Goal: Transaction & Acquisition: Purchase product/service

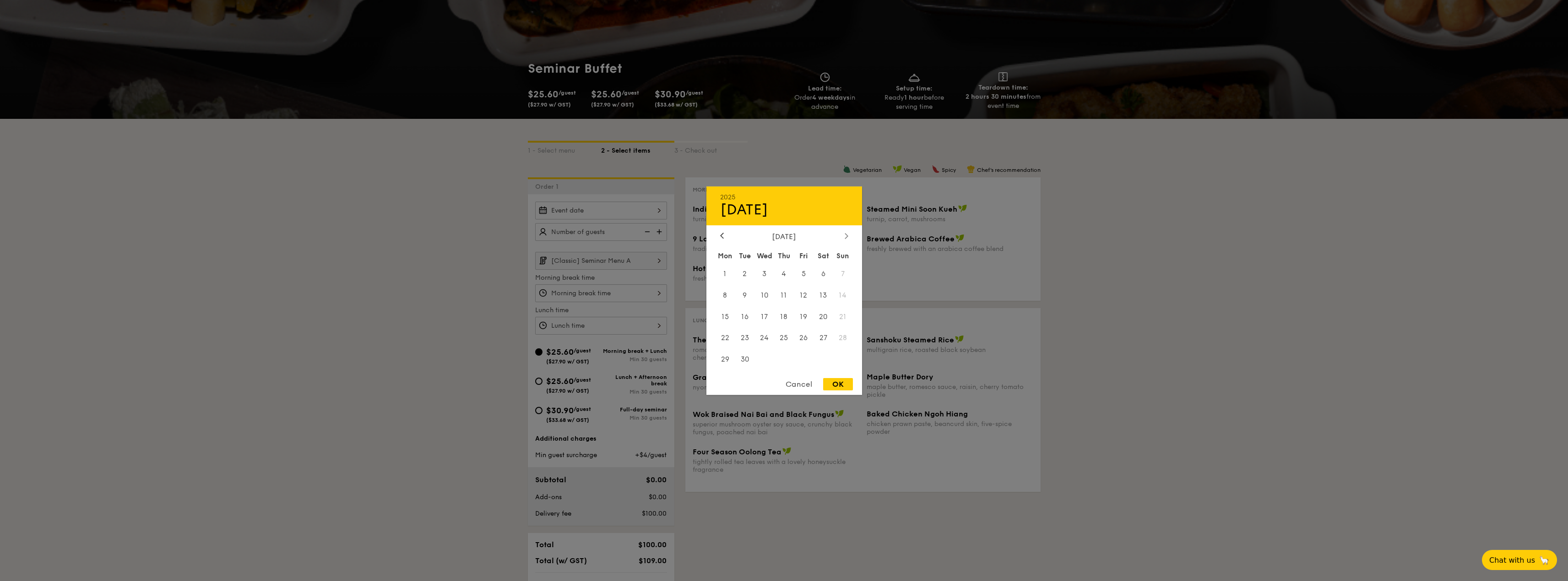
click at [848, 236] on div at bounding box center [846, 236] width 8 height 9
click at [719, 235] on div at bounding box center [722, 236] width 8 height 9
click at [848, 238] on div at bounding box center [846, 236] width 8 height 9
click at [745, 338] on span "23" at bounding box center [745, 338] width 20 height 19
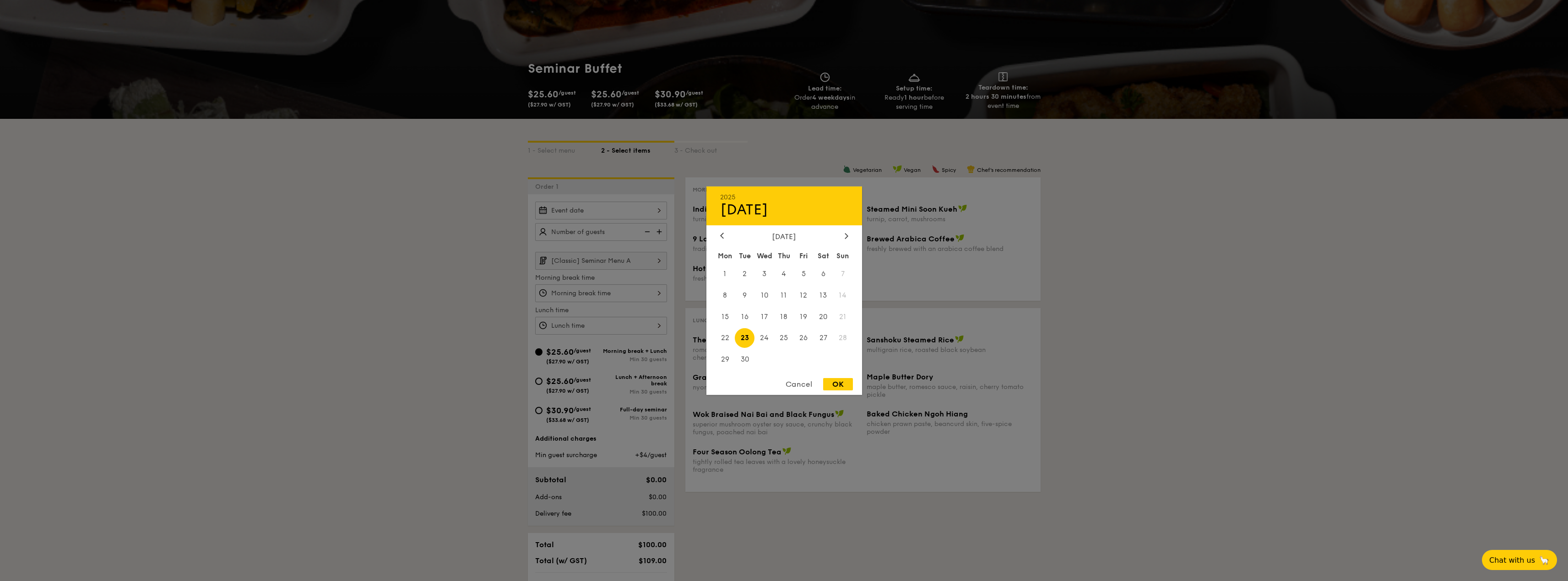
click at [829, 385] on div "OK" at bounding box center [839, 384] width 30 height 12
type input "[DATE]"
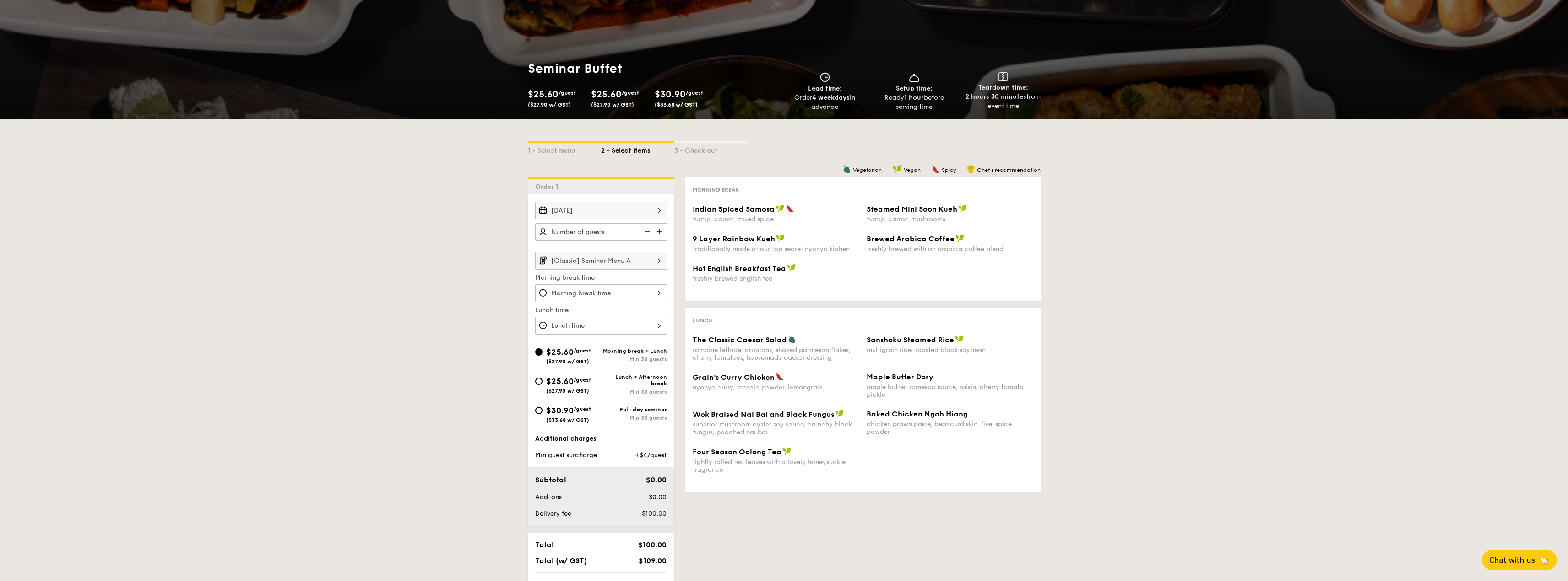
click at [660, 232] on img at bounding box center [659, 232] width 13 height 18
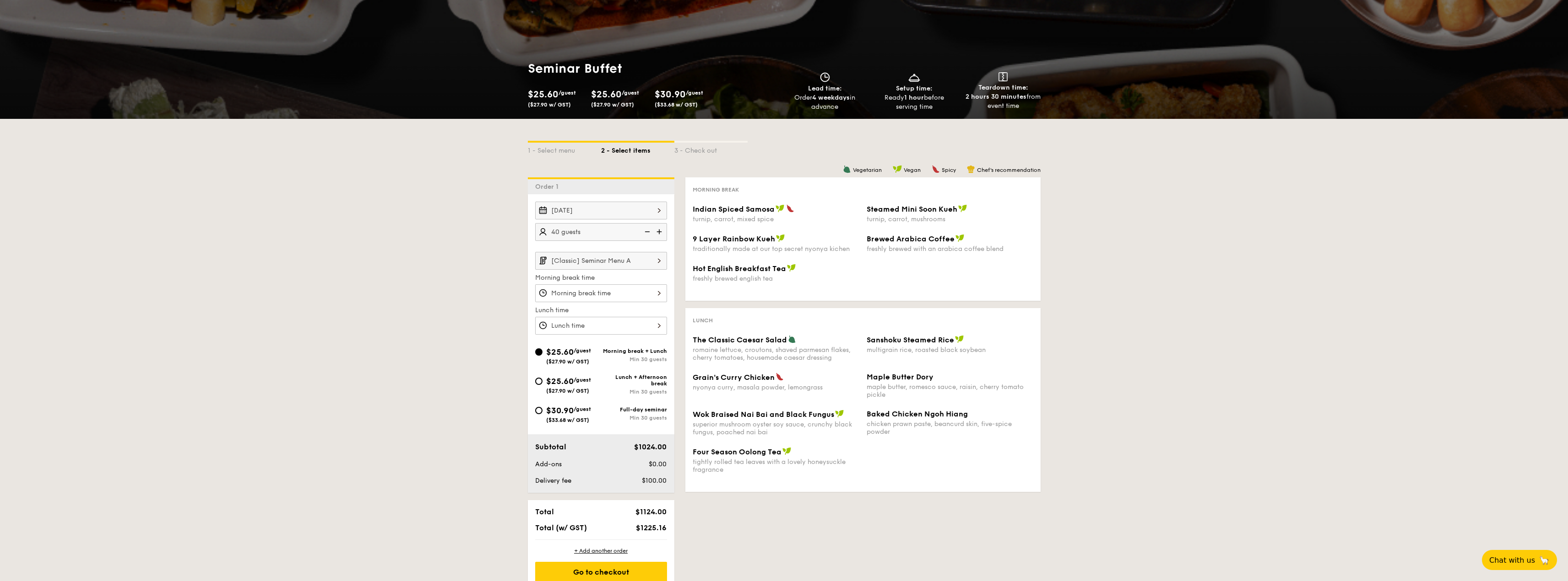
click at [660, 232] on img at bounding box center [659, 232] width 13 height 18
type input "50 guests"
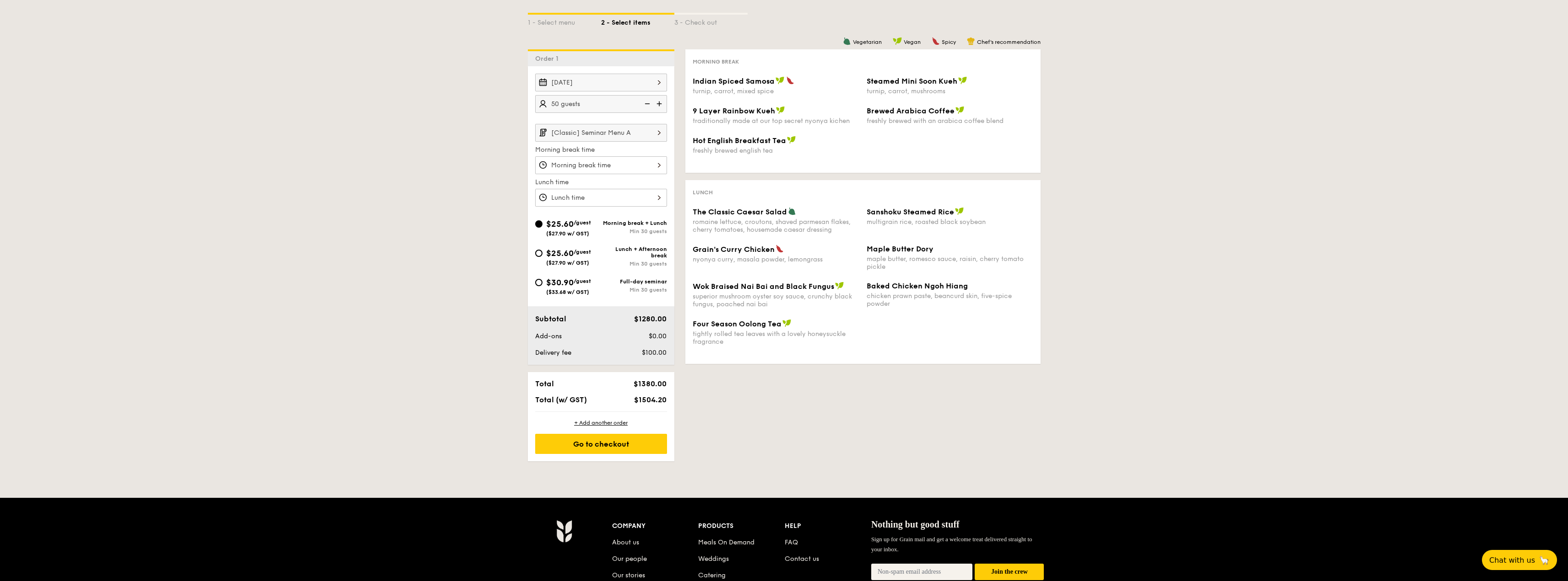
scroll to position [183, 0]
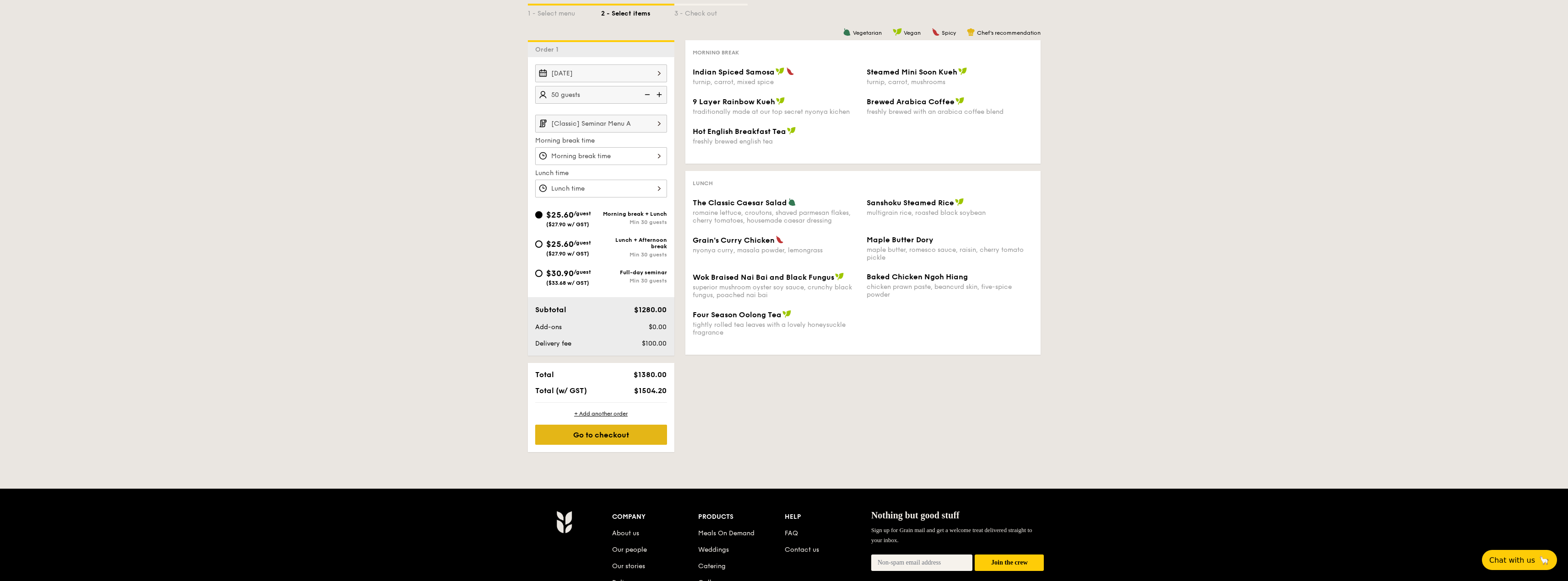
click at [603, 430] on div "Go to checkout" at bounding box center [601, 435] width 132 height 20
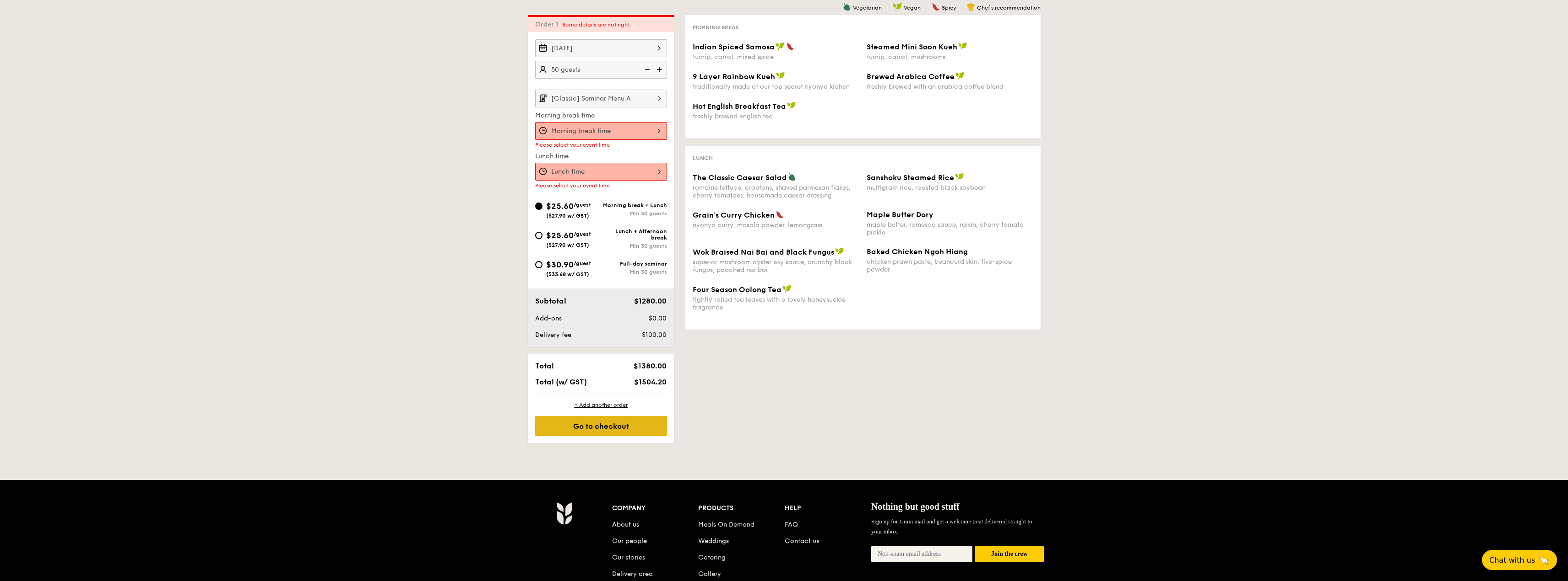
scroll to position [210, 0]
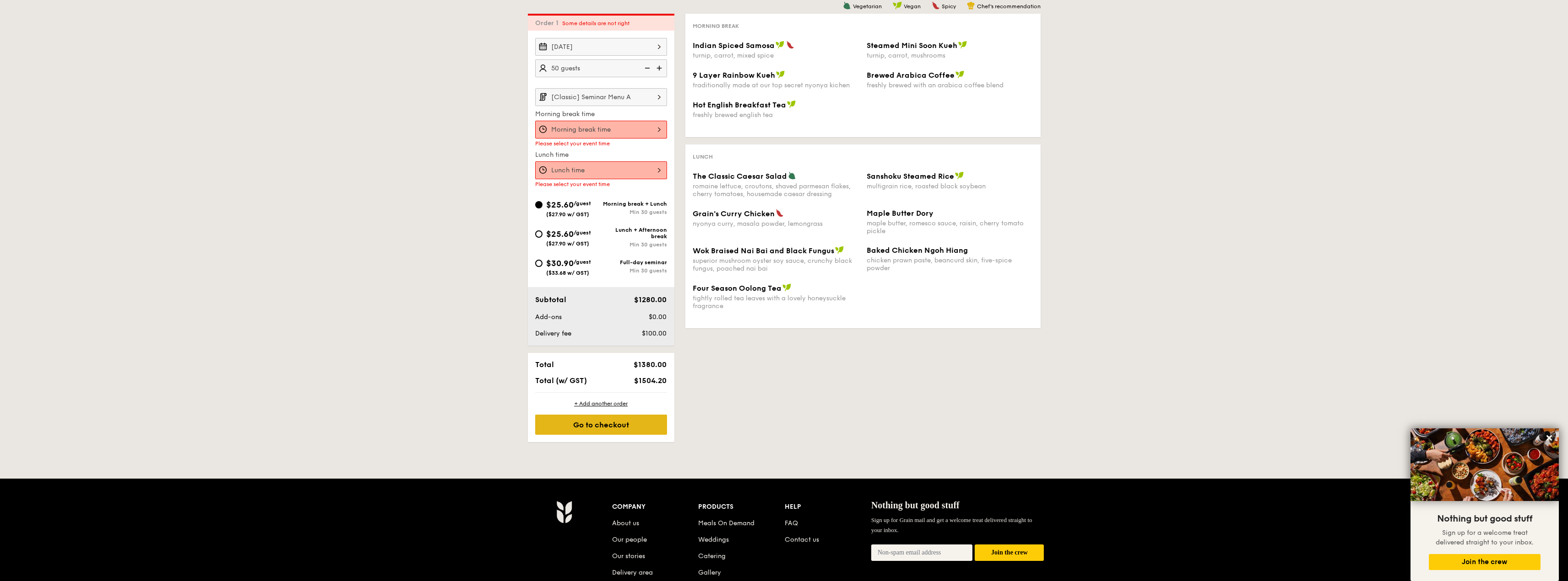
click at [627, 426] on div "Go to checkout" at bounding box center [601, 424] width 132 height 20
click at [1551, 439] on icon at bounding box center [1548, 438] width 8 height 8
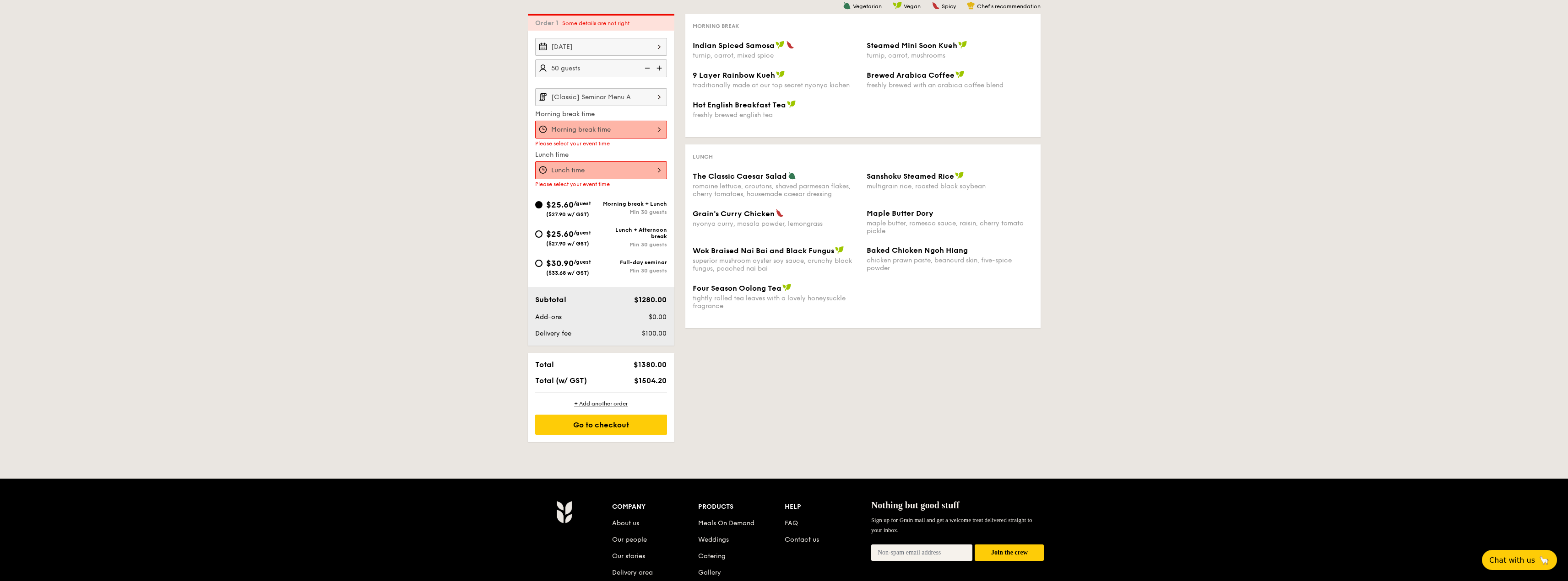
scroll to position [73, 0]
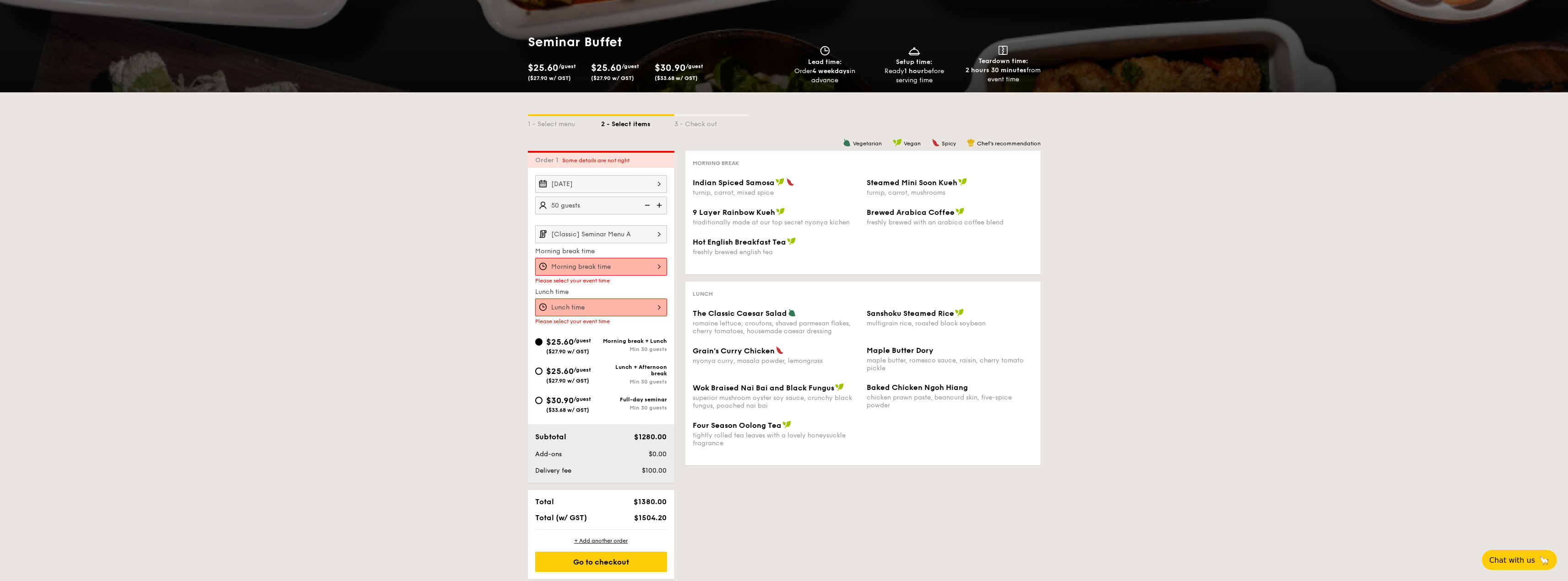
click at [643, 266] on div at bounding box center [601, 267] width 132 height 18
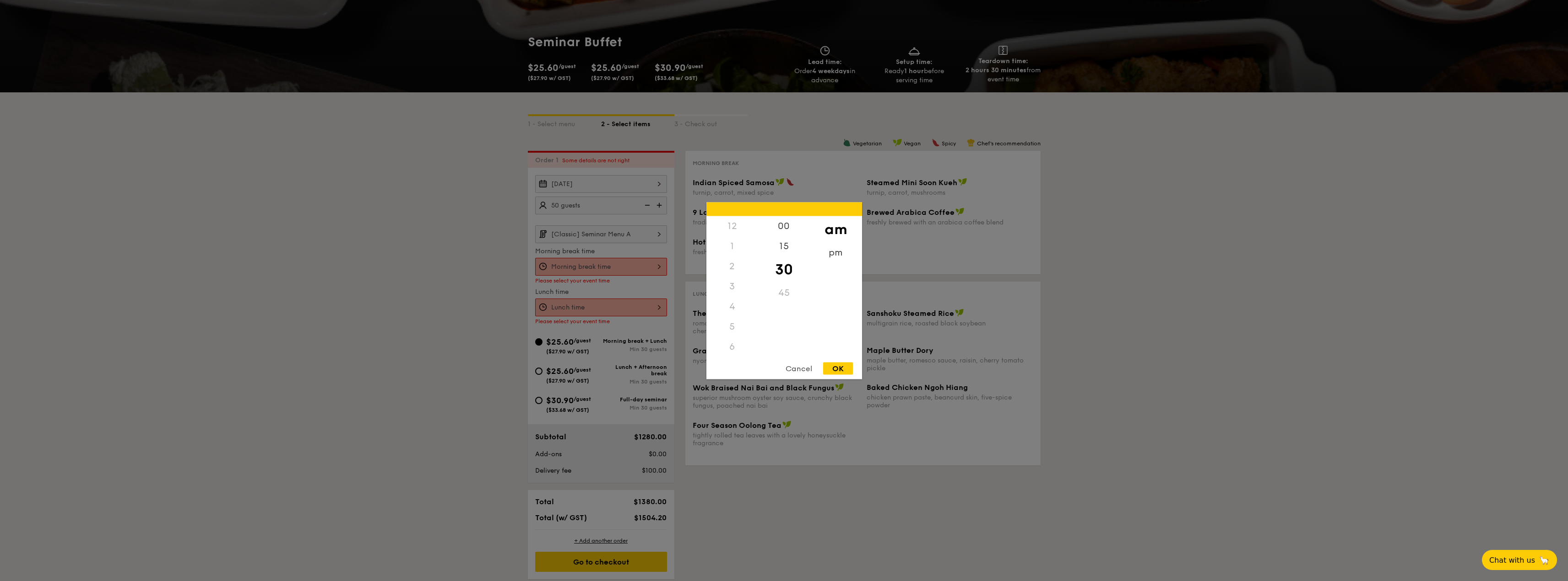
scroll to position [101, 0]
click at [836, 232] on div "am" at bounding box center [836, 229] width 51 height 27
click at [838, 371] on div "OK" at bounding box center [839, 368] width 30 height 12
type input "10:30AM"
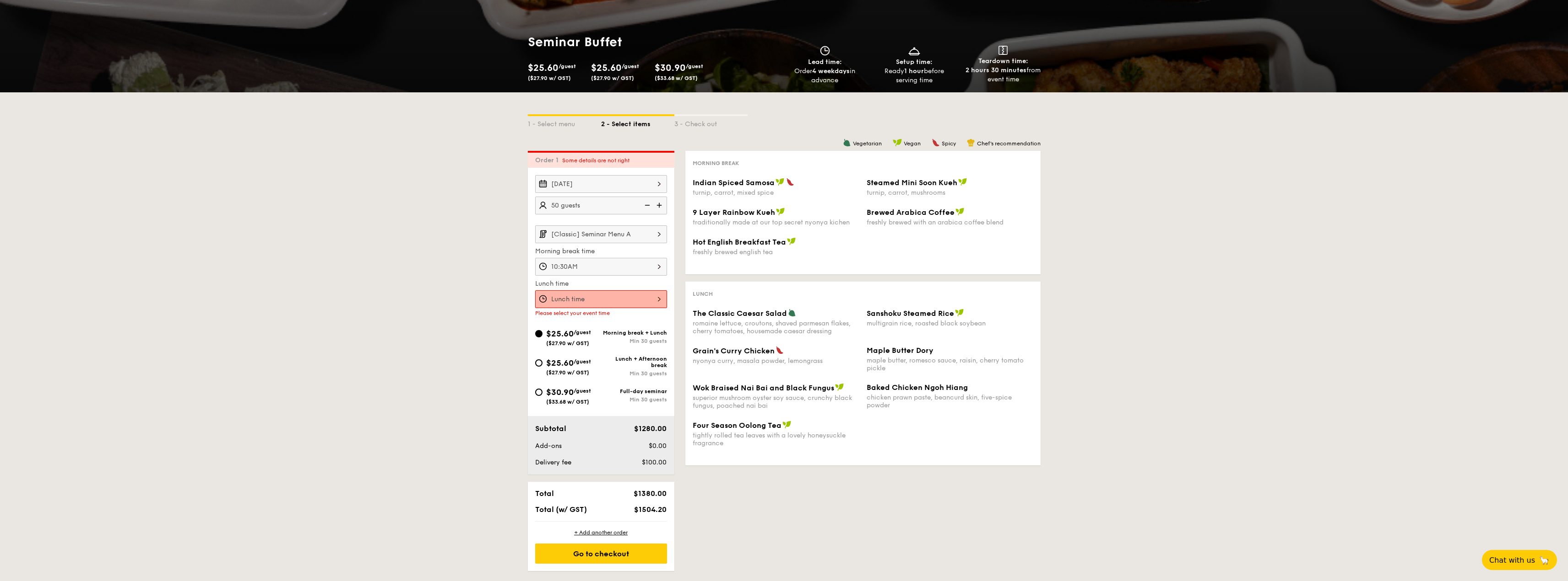
click at [651, 300] on div at bounding box center [601, 299] width 132 height 18
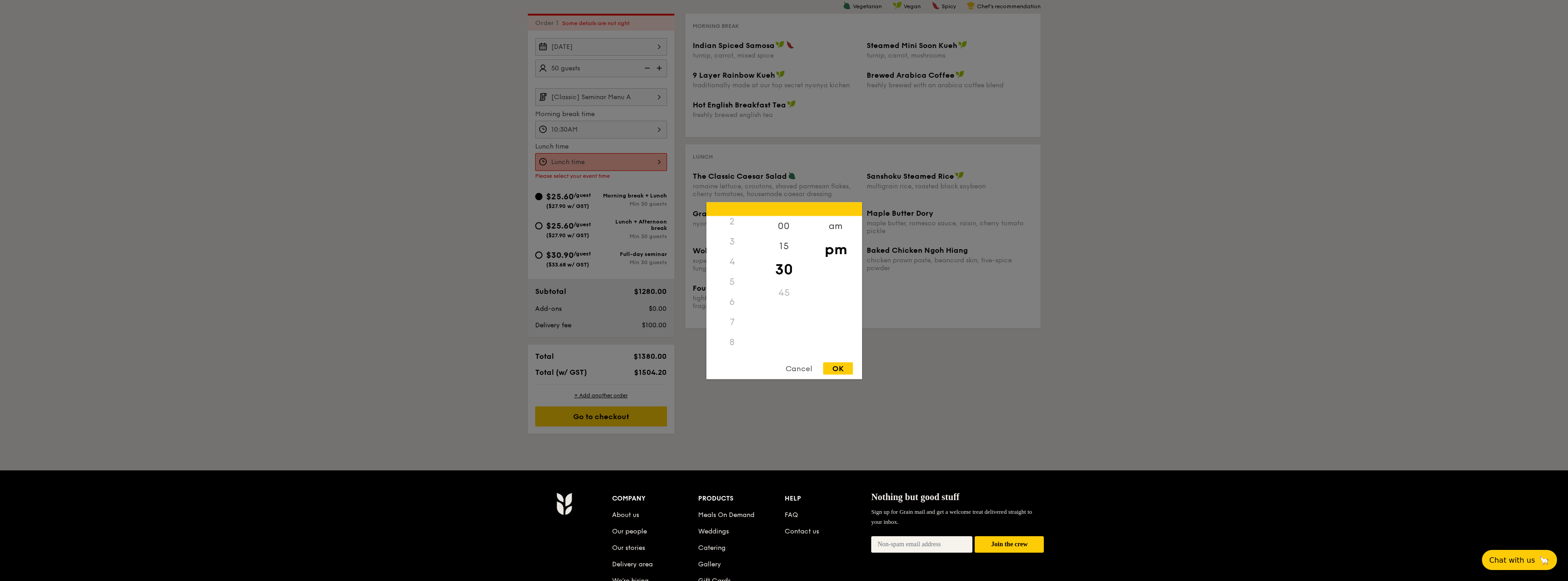
scroll to position [108, 0]
click at [729, 346] on div "11" at bounding box center [732, 345] width 51 height 20
click at [729, 226] on div "12" at bounding box center [732, 229] width 51 height 27
click at [784, 271] on div "30" at bounding box center [784, 269] width 51 height 27
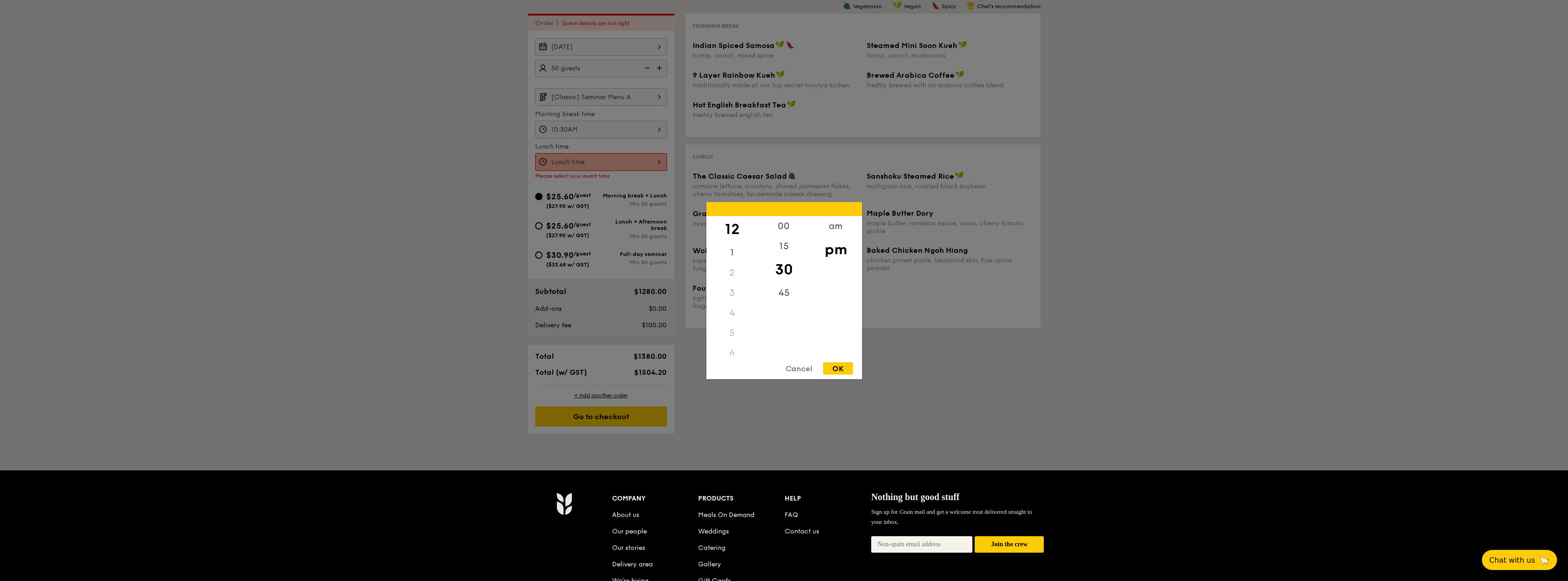
click at [849, 374] on div "OK" at bounding box center [839, 368] width 30 height 12
type input "12:30PM"
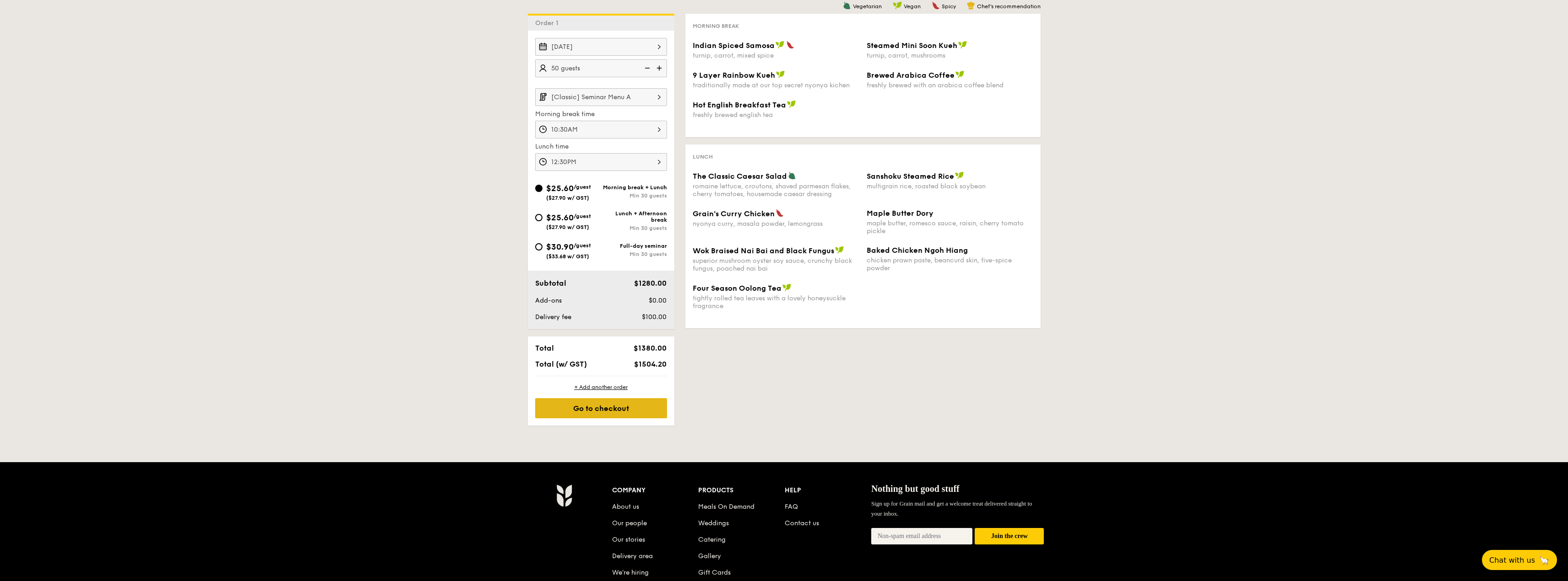
click at [605, 410] on div "Go to checkout" at bounding box center [601, 408] width 132 height 20
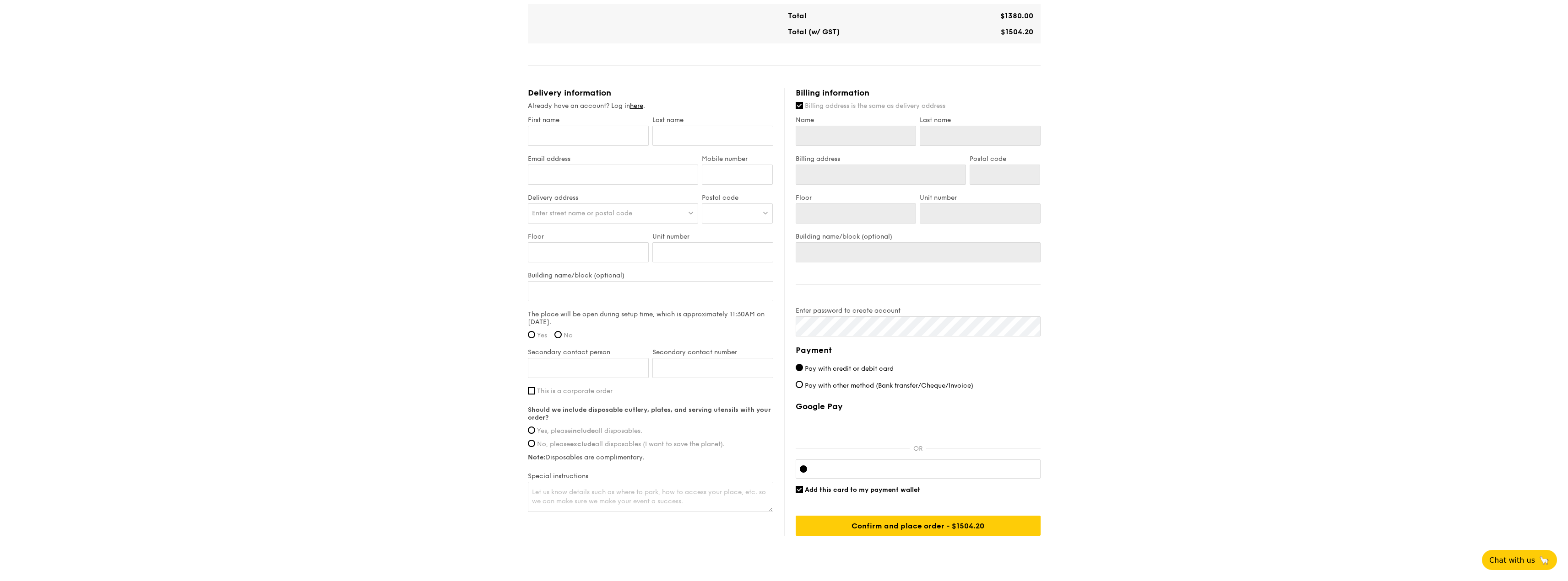
scroll to position [476, 0]
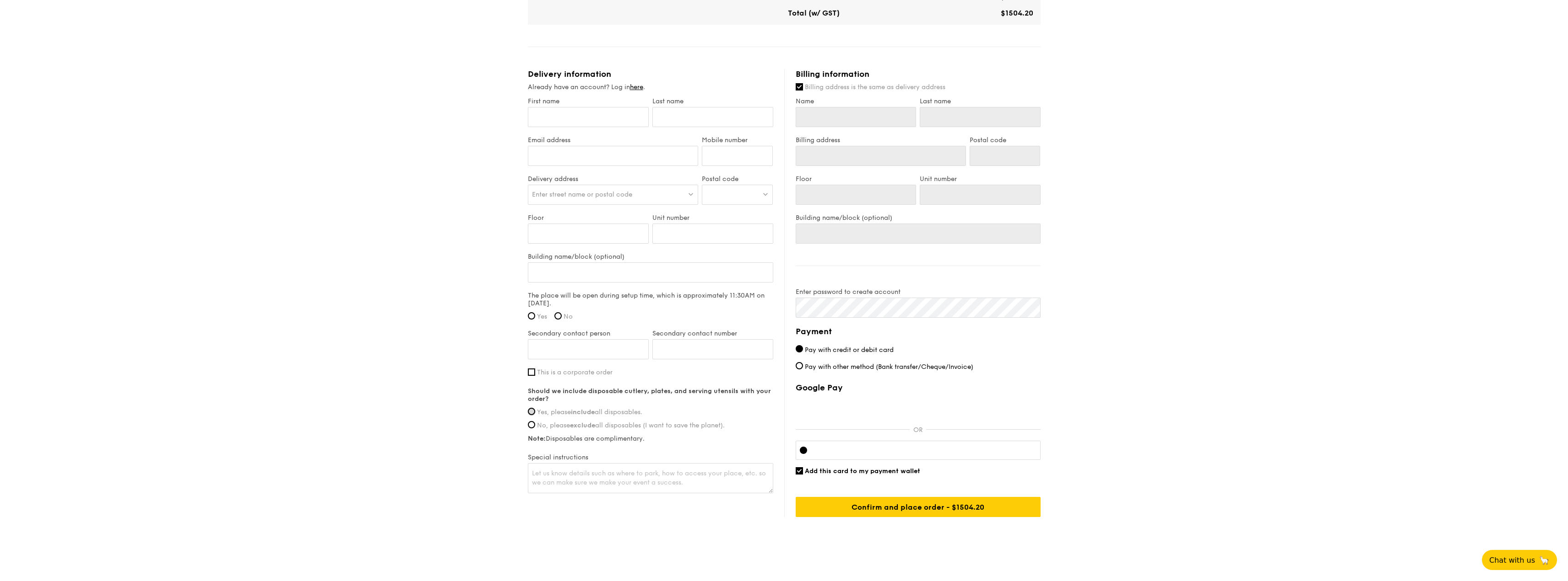
click at [528, 408] on input "Yes, please include all disposables." at bounding box center [531, 412] width 7 height 7
radio input "true"
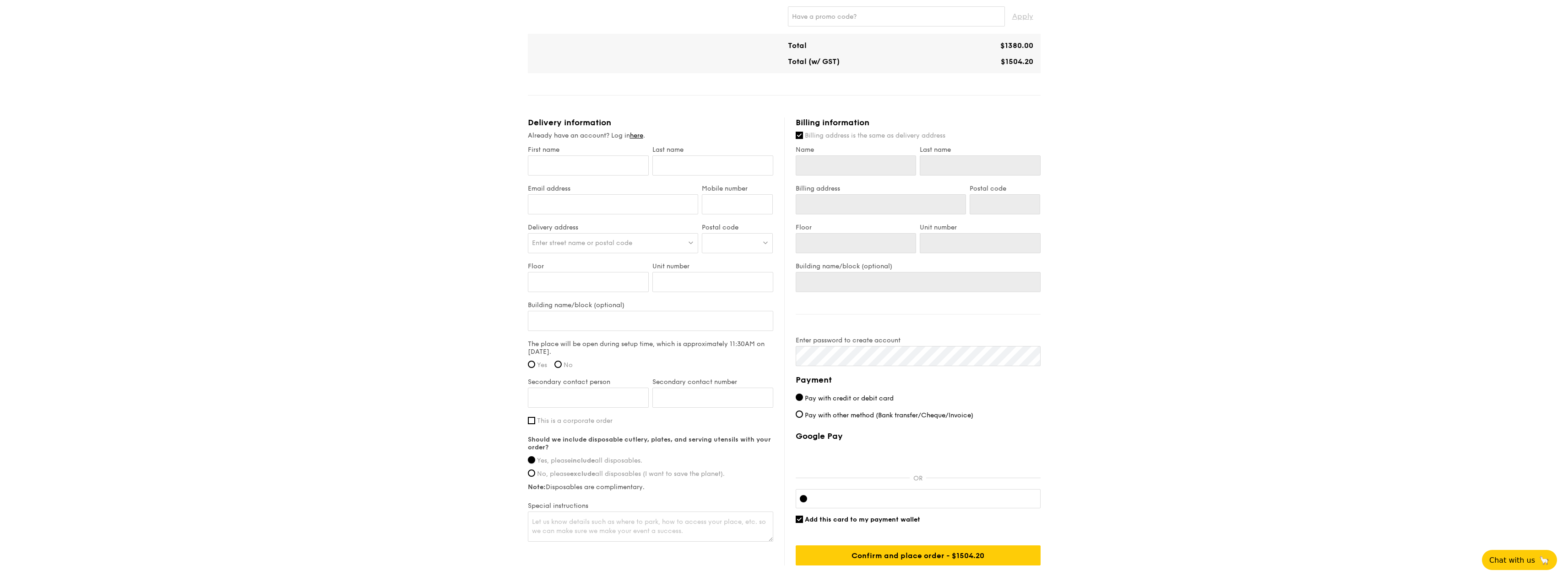
scroll to position [384, 0]
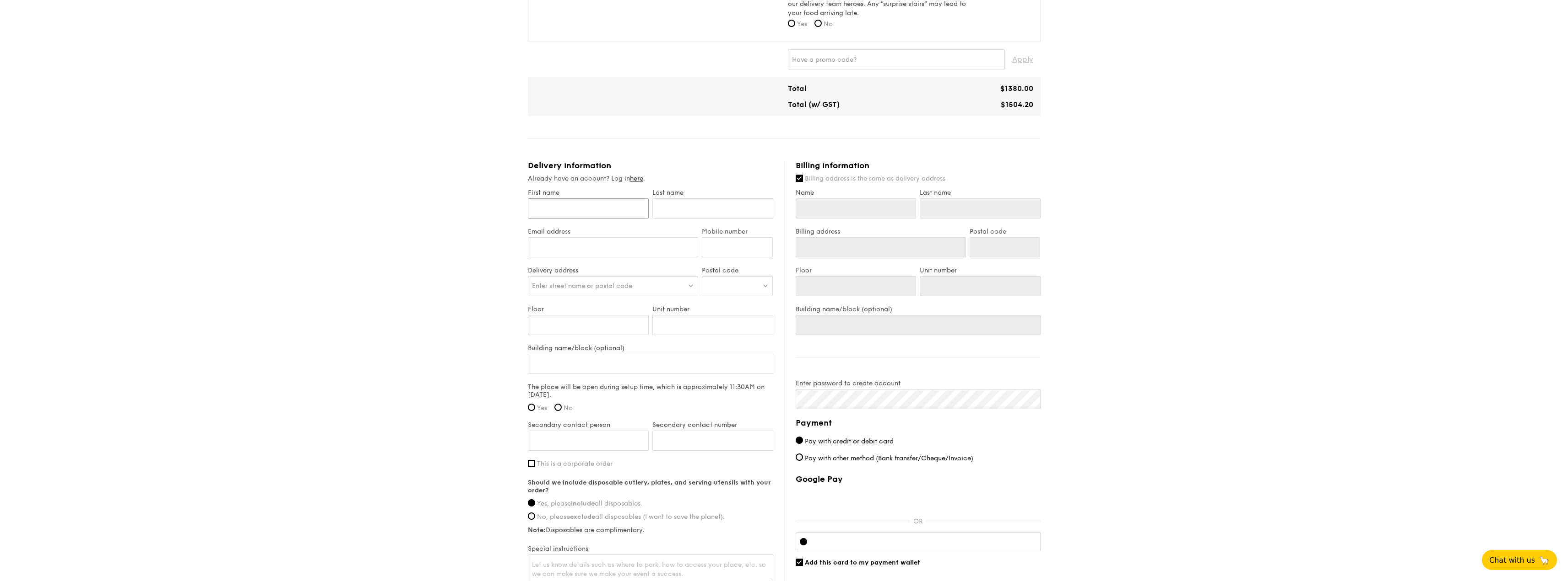
click at [634, 203] on input "First name" at bounding box center [588, 208] width 121 height 20
type input "D"
type input "De"
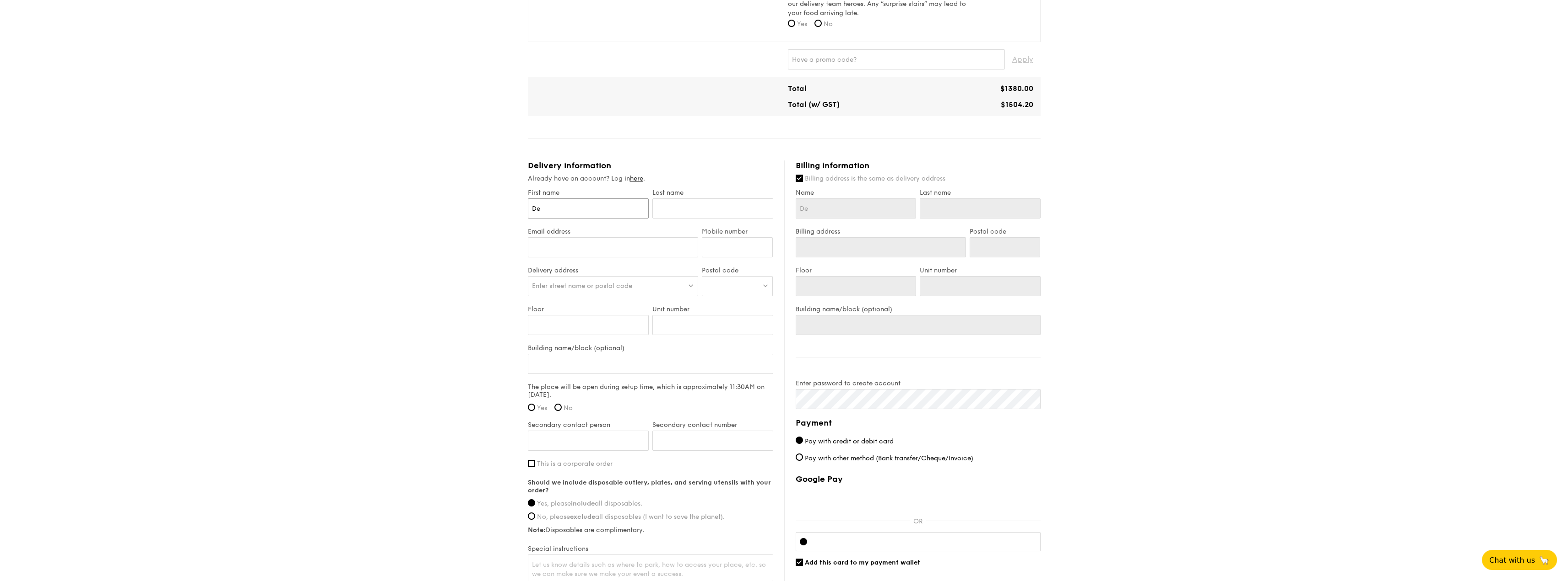
type input "Des"
type input "Desm"
type input "Desmi"
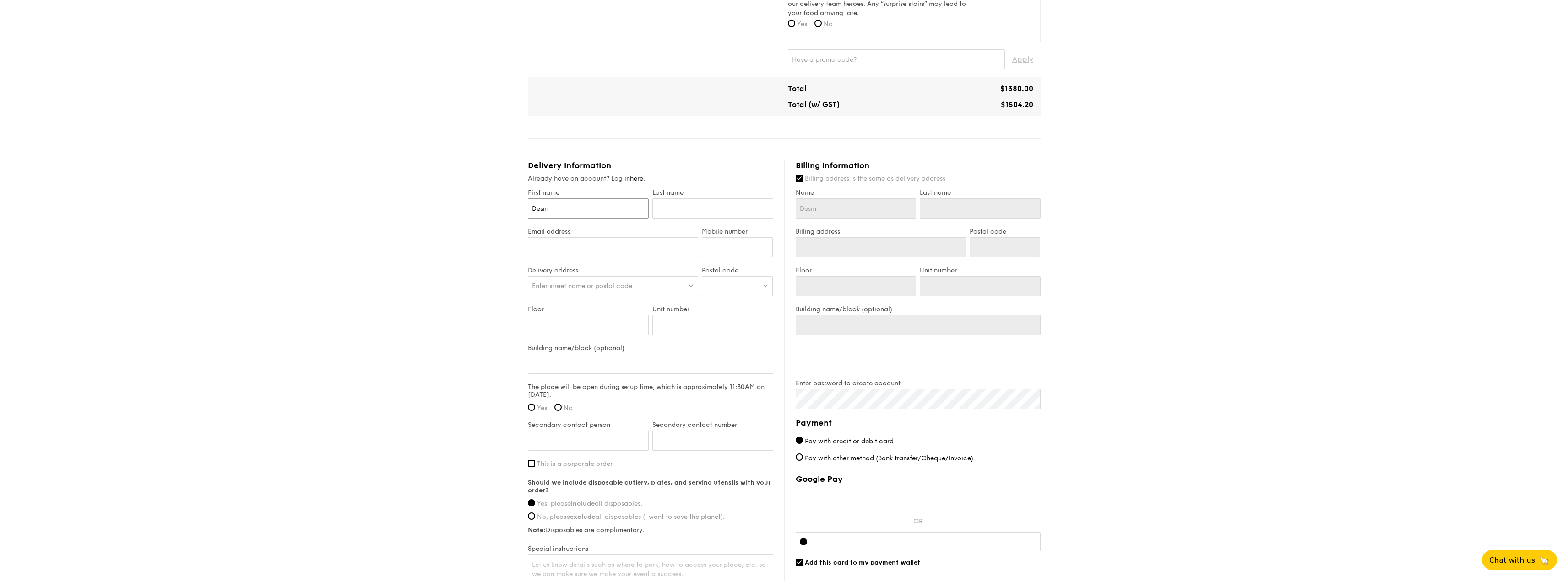
type input "Desmi"
type input "Desmin"
type input "Desmind"
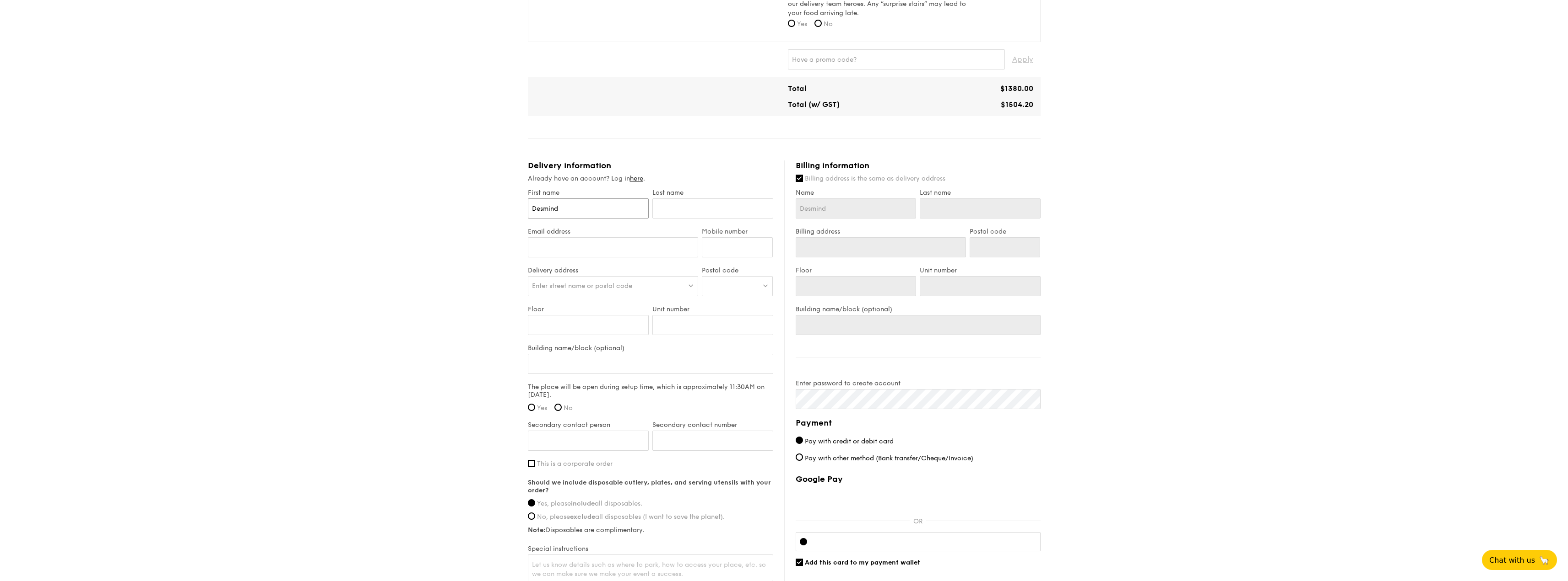
type input "Desmin"
type input "Desmi"
type input "Desm"
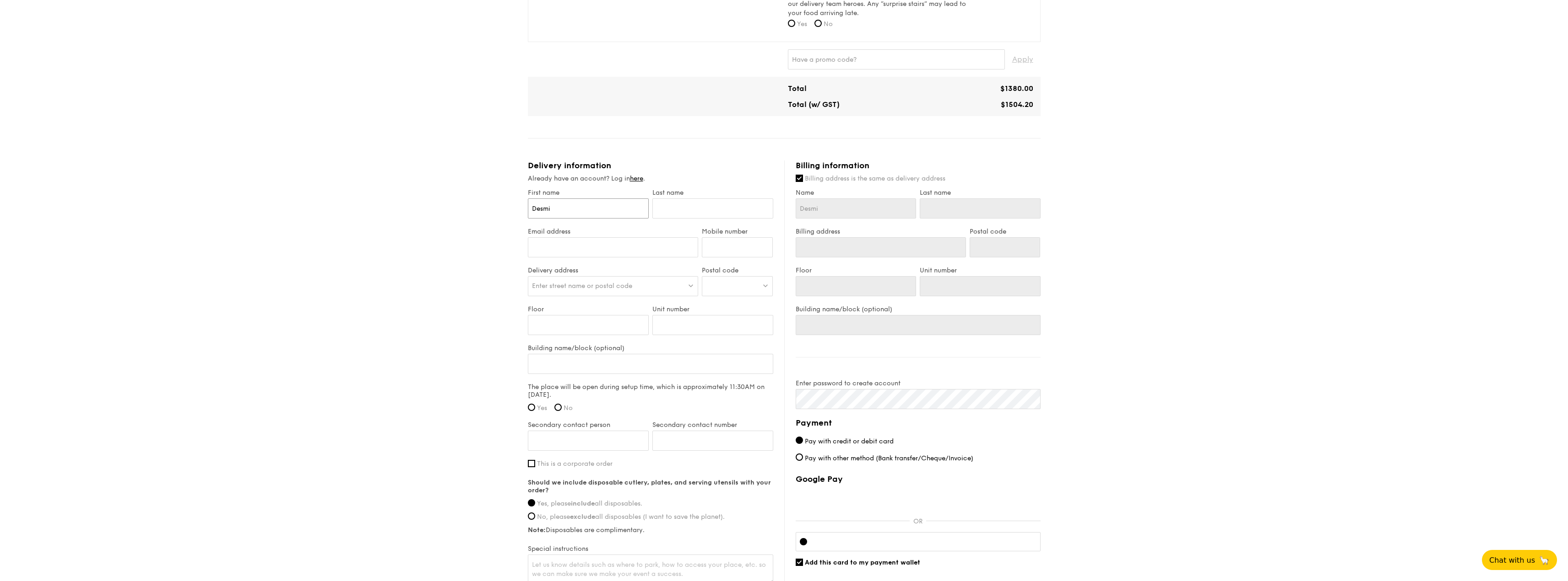
type input "Desm"
type input "Desmo"
type input "[PERSON_NAME]"
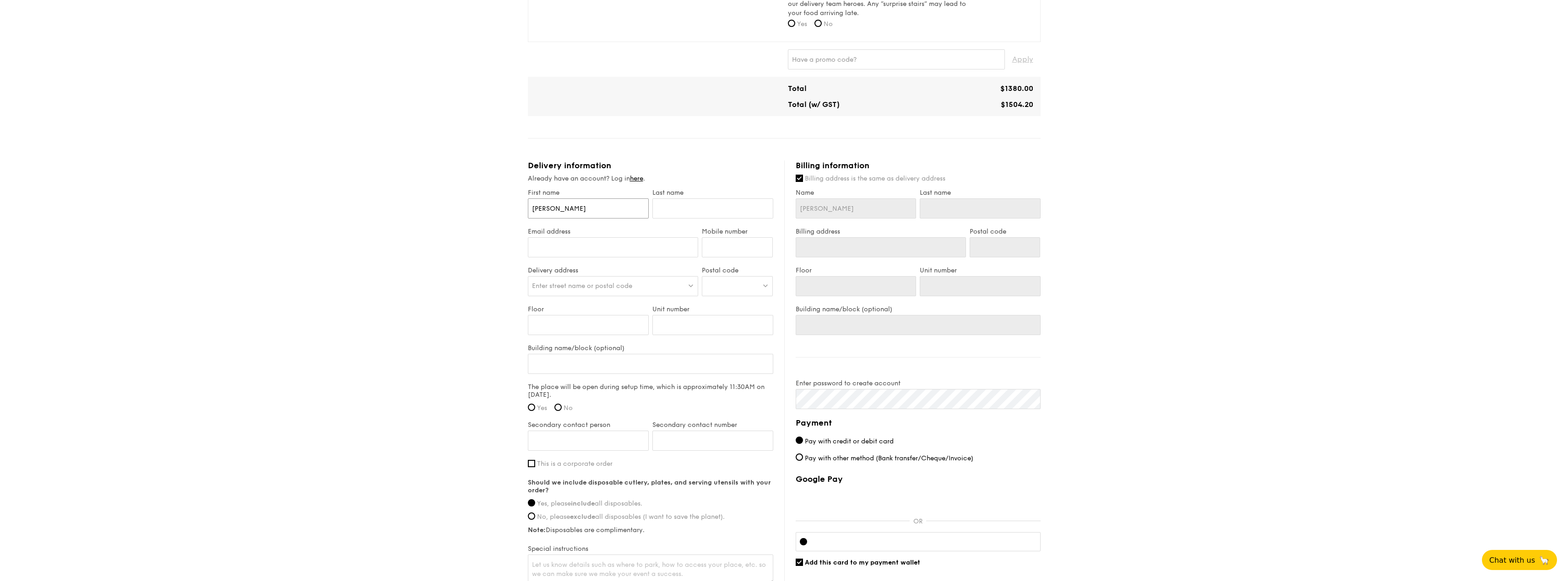
type input "Desmonf"
type input "[PERSON_NAME]"
type input "Desmo"
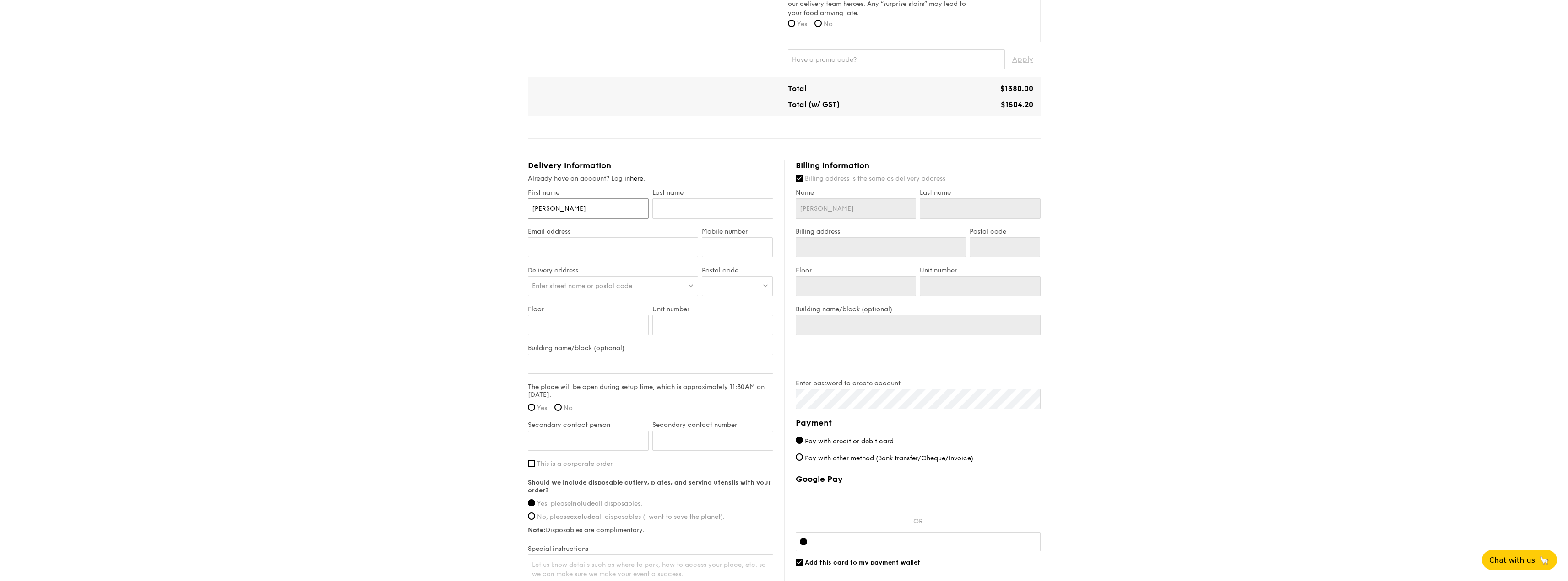
type input "Desmo"
type input "[PERSON_NAME]"
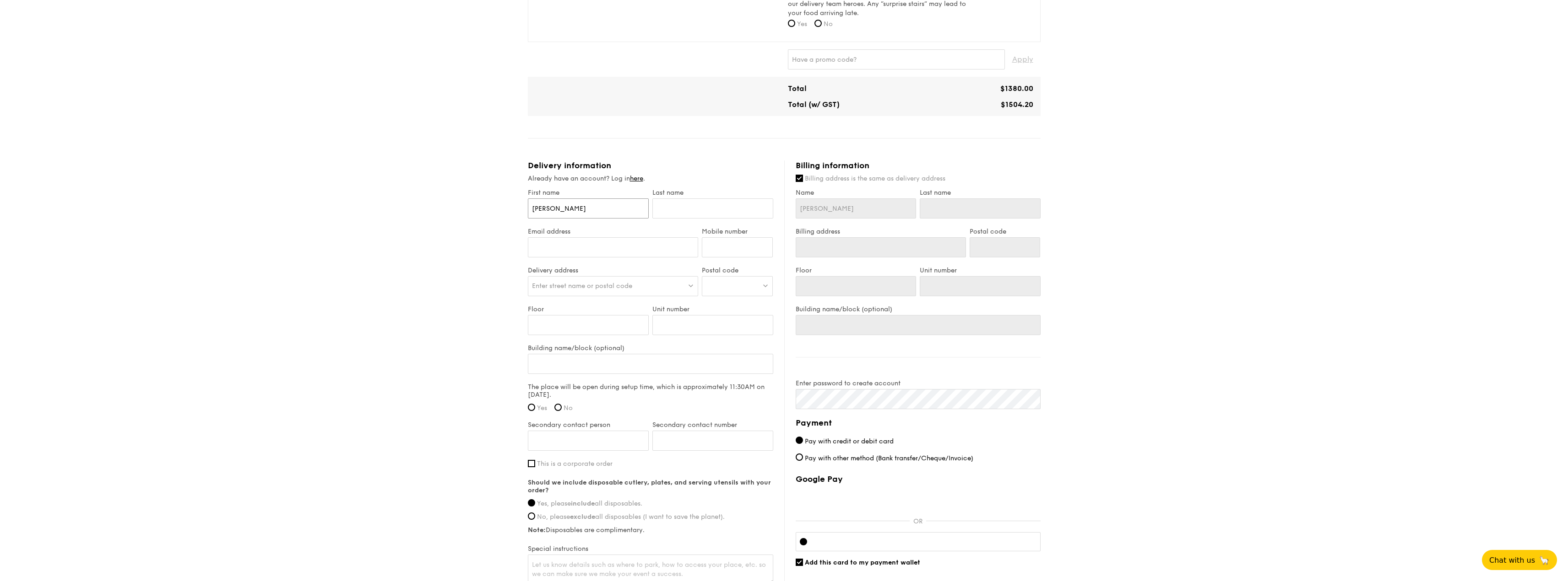
type input "[PERSON_NAME]"
click at [686, 198] on input "text" at bounding box center [713, 208] width 121 height 20
type input "L"
type input "La"
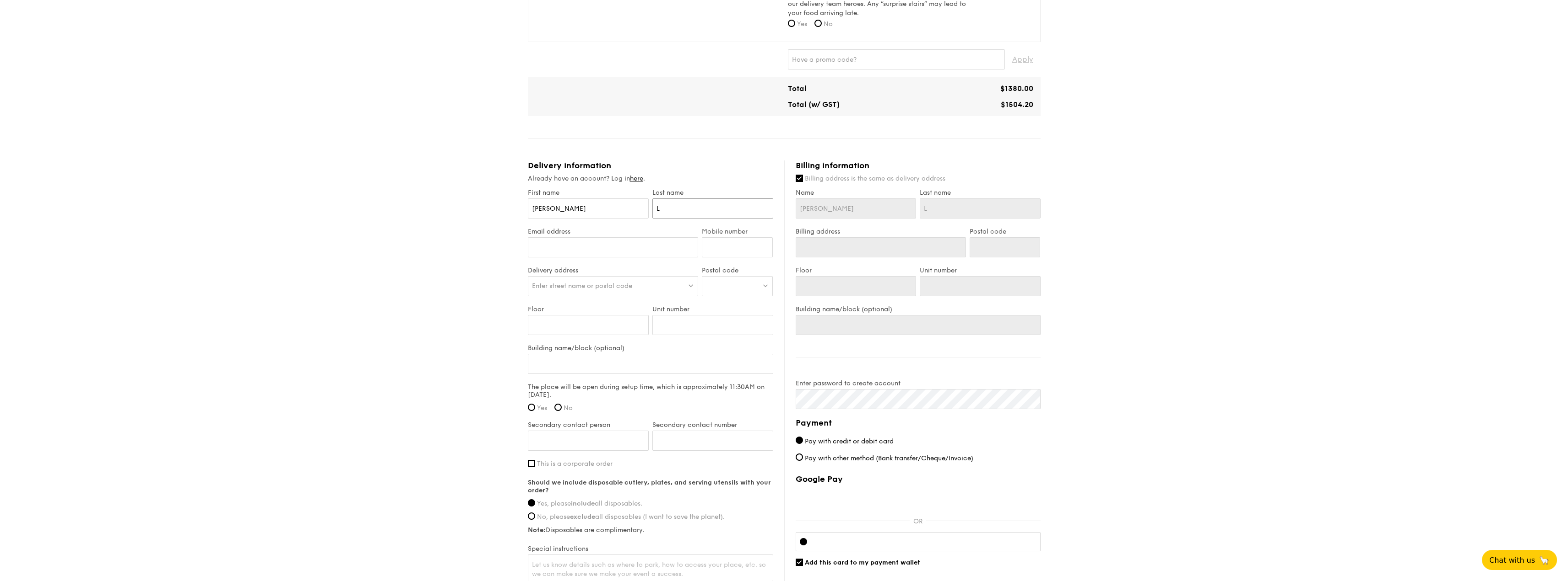
type input "La"
type input "Lai"
click at [714, 240] on input "Mobile number" at bounding box center [737, 247] width 71 height 20
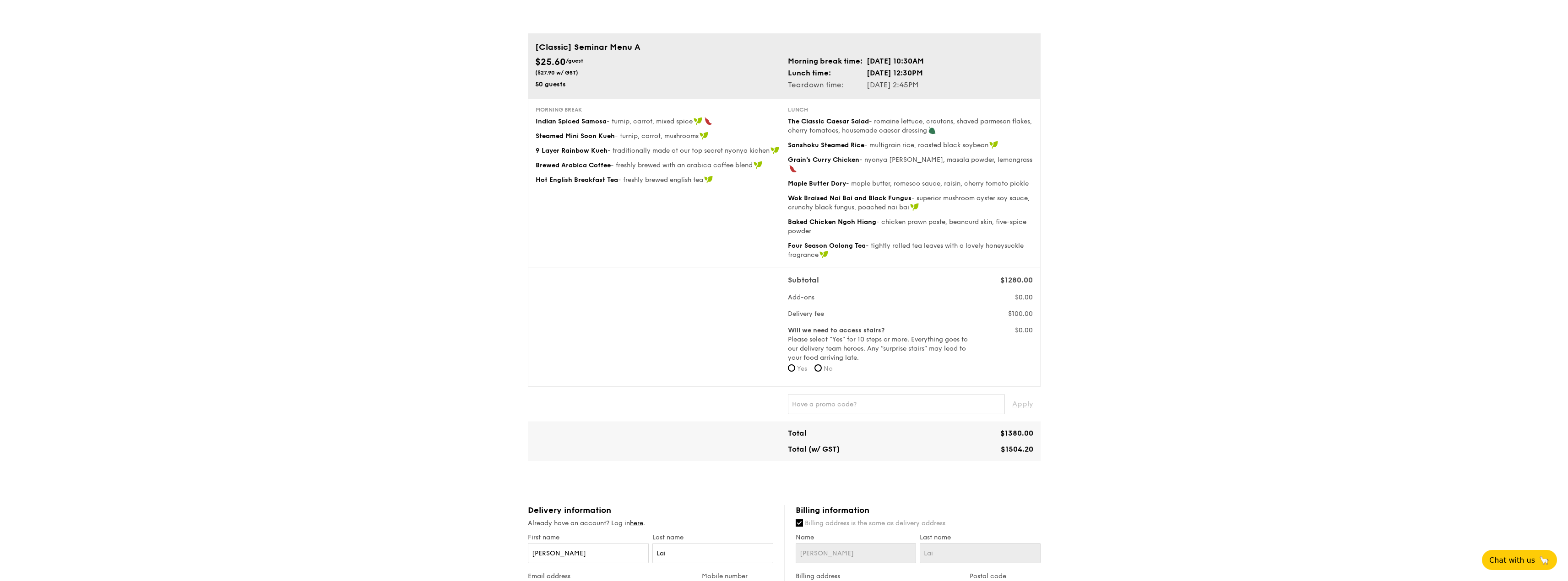
scroll to position [0, 0]
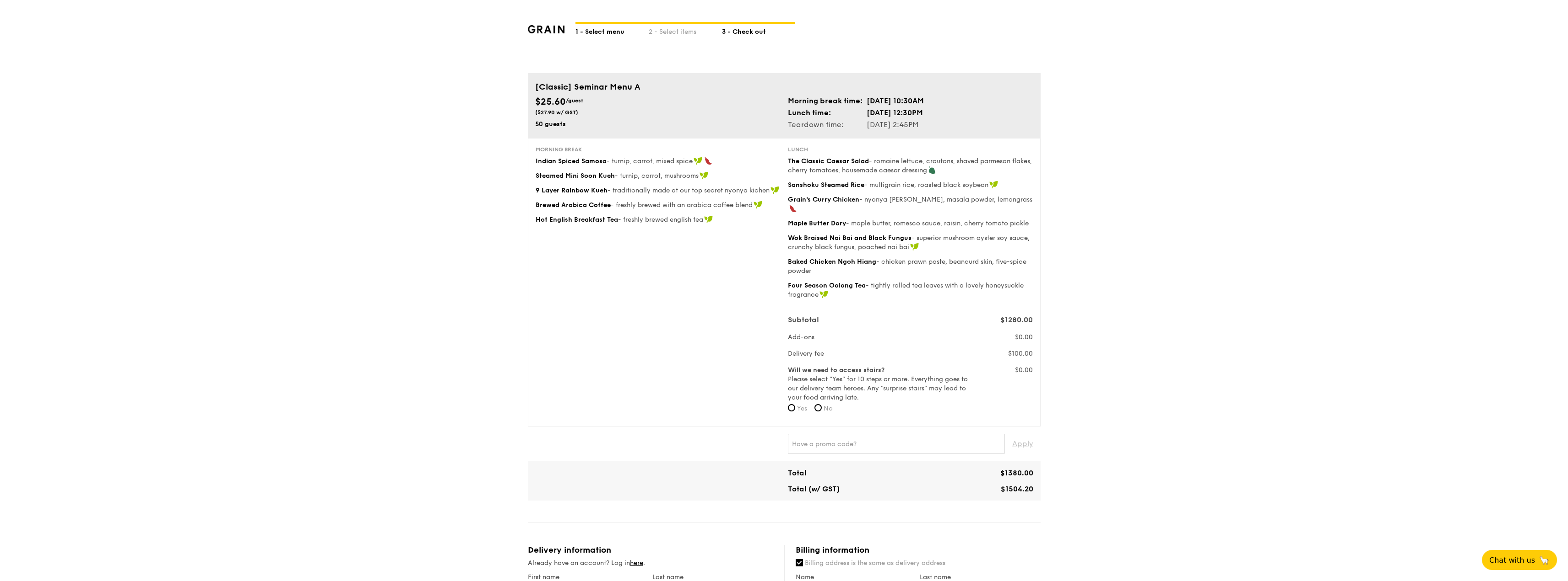
click at [612, 34] on div "1 - Select menu" at bounding box center [612, 30] width 74 height 12
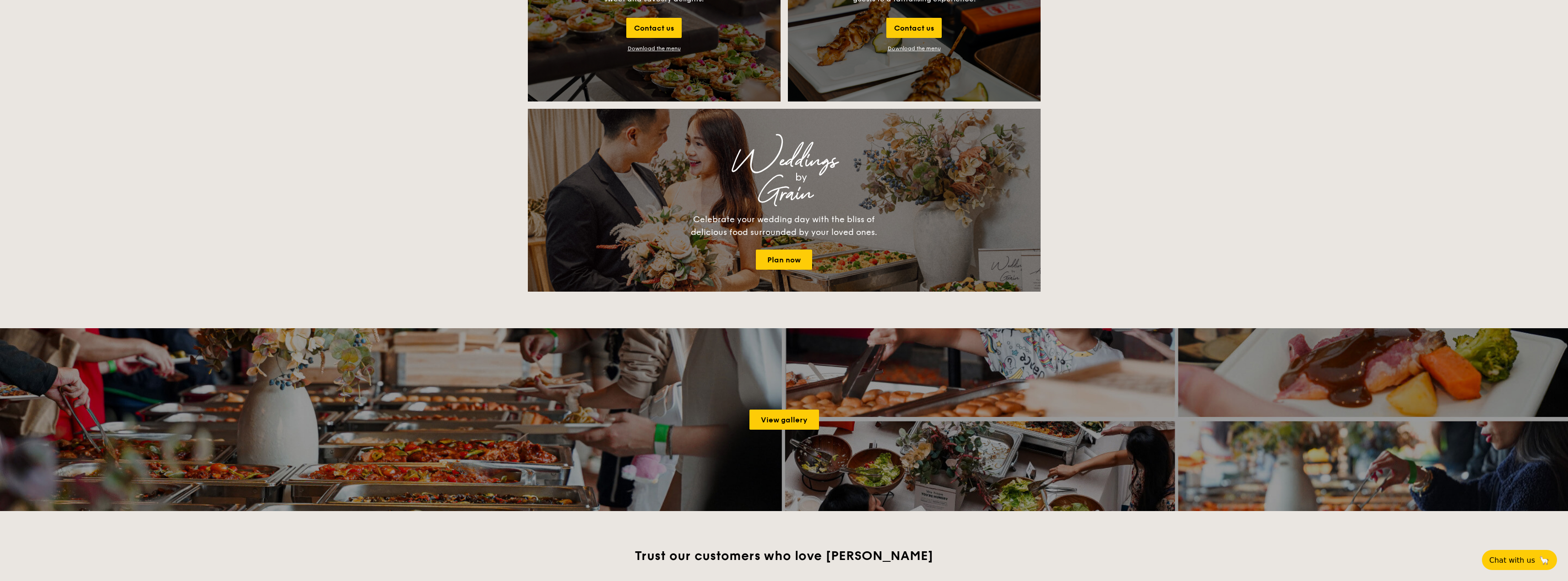
scroll to position [1097, 0]
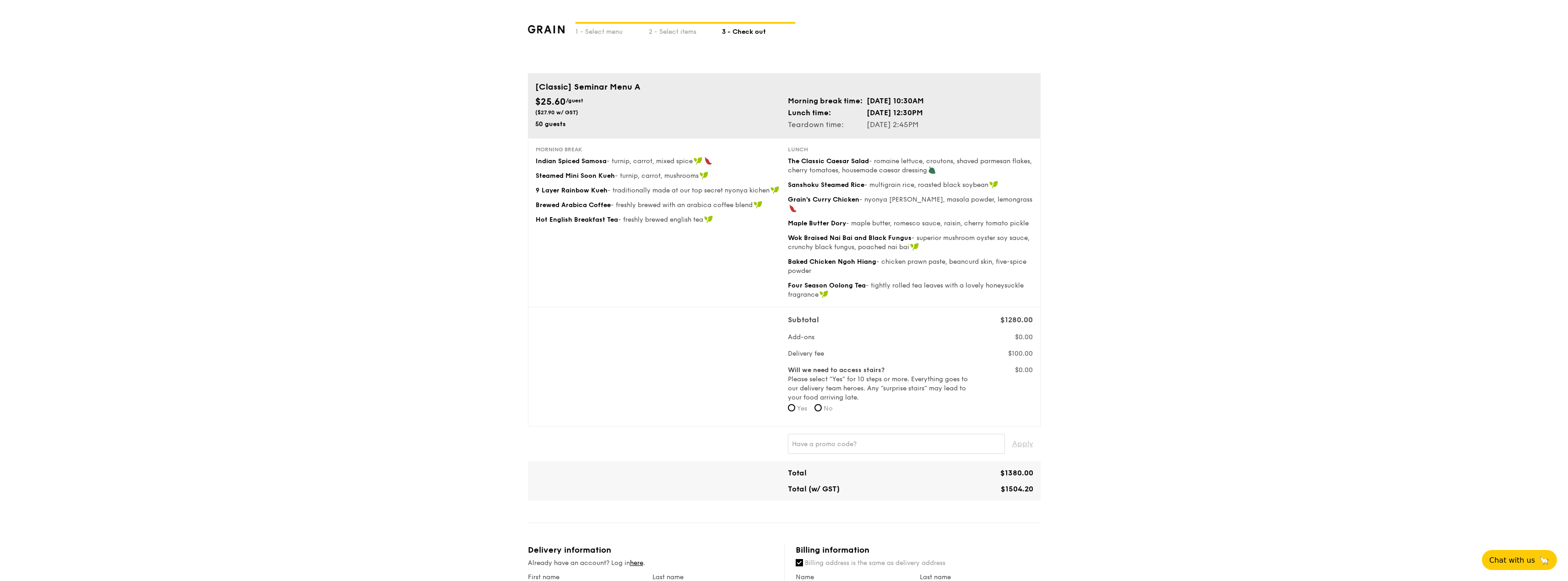
click at [924, 101] on td "[DATE] 10:30AM" at bounding box center [895, 100] width 59 height 12
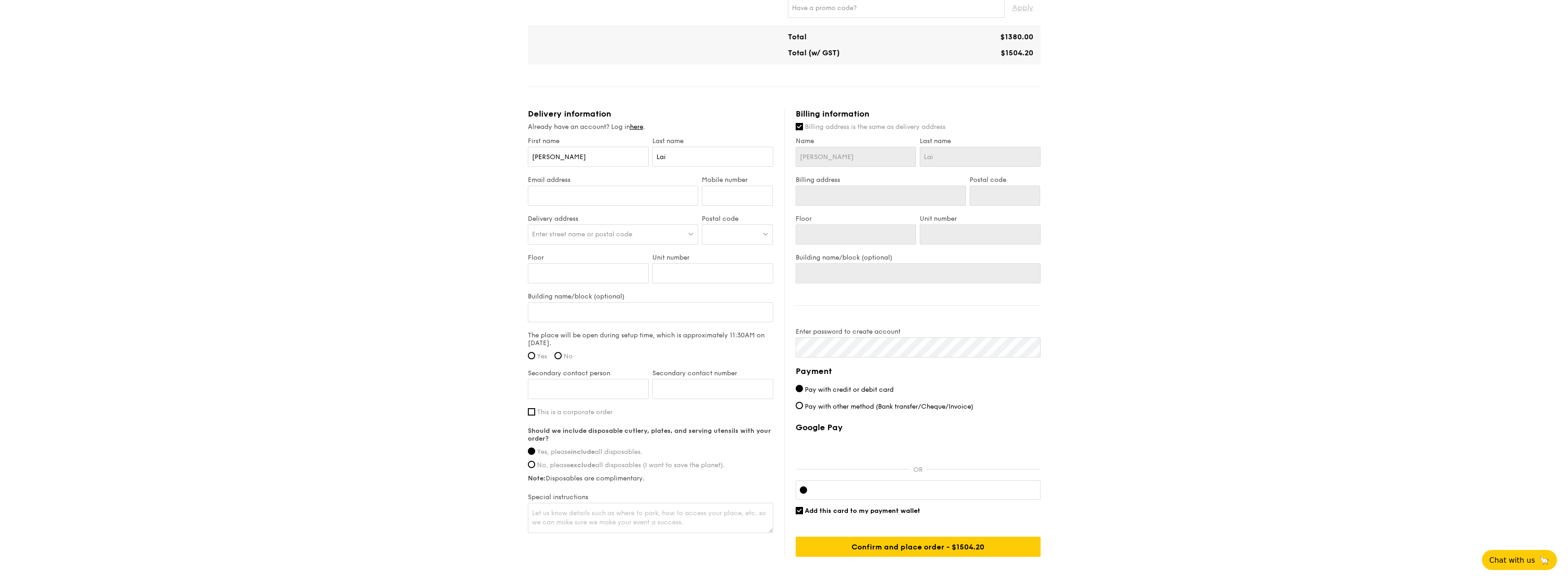
scroll to position [384, 0]
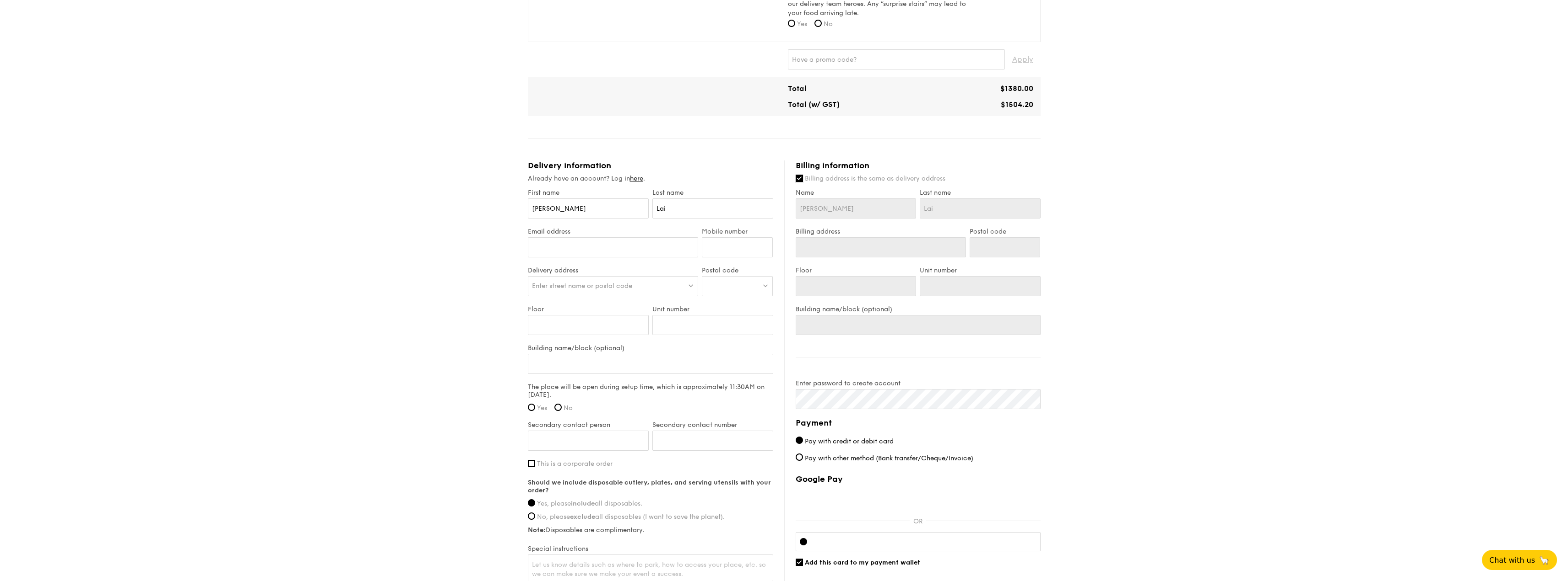
click at [797, 174] on input "Billing address is the same as delivery address" at bounding box center [800, 178] width 7 height 7
checkbox input "false"
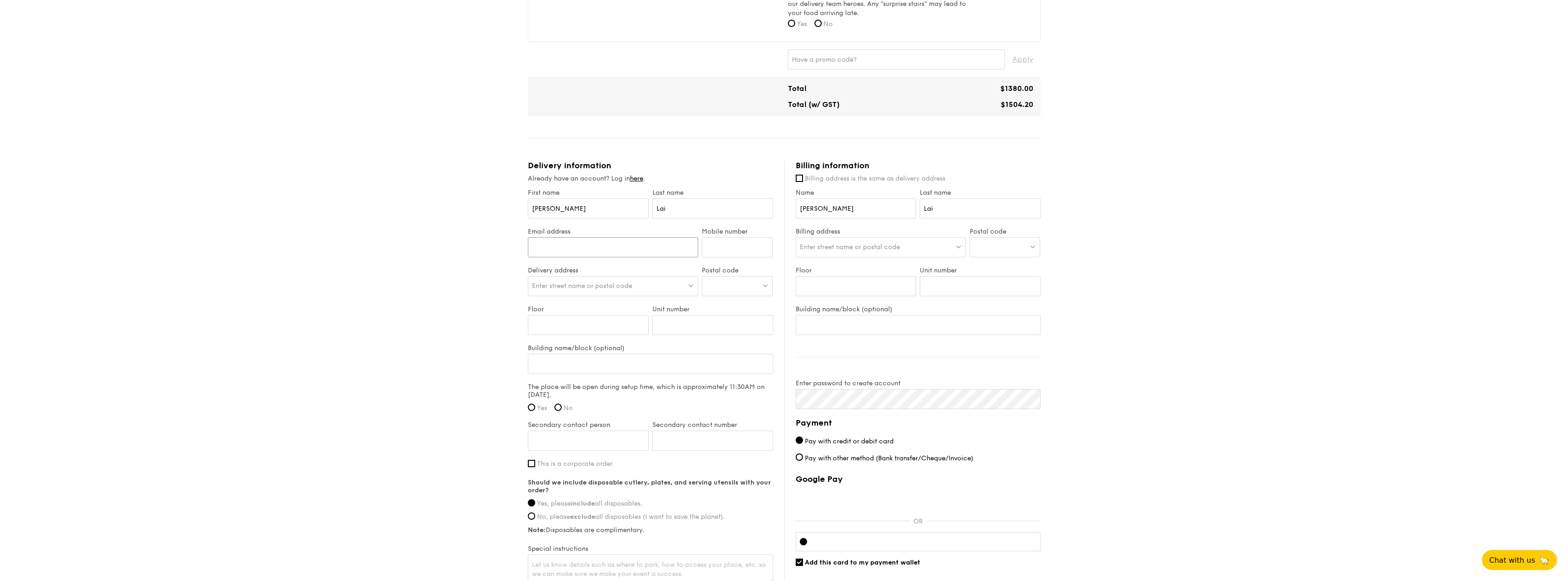
click at [614, 245] on input "Email address" at bounding box center [612, 247] width 171 height 20
type input "[EMAIL_ADDRESS][DOMAIN_NAME]"
click at [732, 237] on input "Mobile number" at bounding box center [737, 247] width 71 height 20
click at [687, 278] on div "First name [PERSON_NAME] Last name [PERSON_NAME] address [EMAIL_ADDRESS][DOMAIN…" at bounding box center [650, 387] width 246 height 398
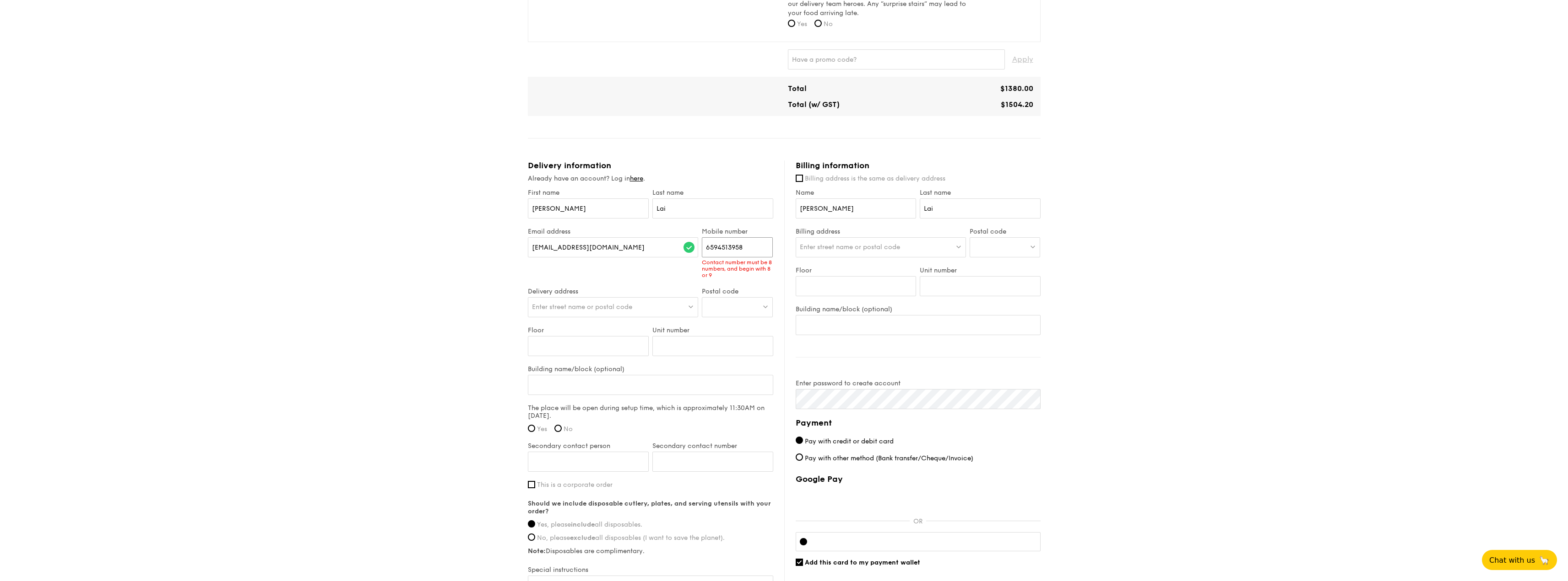
drag, startPoint x: 724, startPoint y: 237, endPoint x: 979, endPoint y: 235, distance: 255.0
click at [727, 237] on input "6594513958" at bounding box center [737, 247] width 71 height 20
type input "94513958"
click at [710, 299] on div "First name [PERSON_NAME] Last name [PERSON_NAME] address [EMAIL_ADDRESS][DOMAIN…" at bounding box center [650, 398] width 246 height 419
click at [532, 404] on input "Yes" at bounding box center [531, 407] width 7 height 7
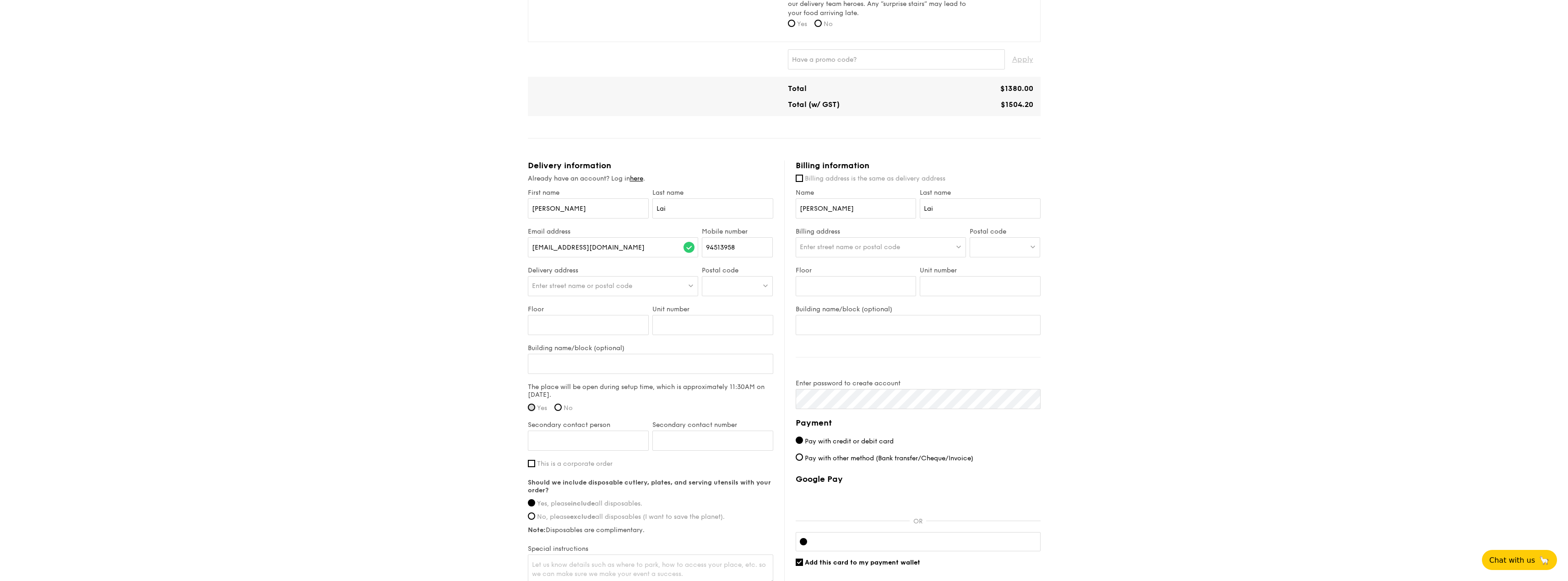
radio input "true"
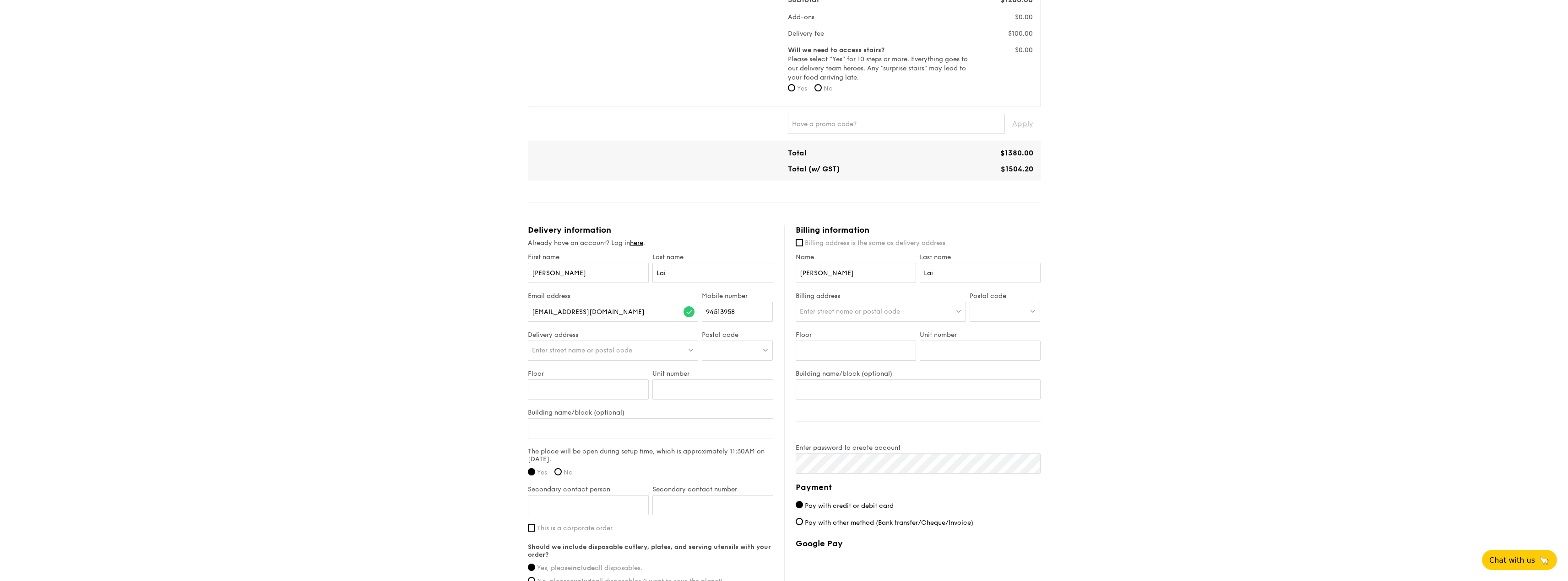
scroll to position [366, 0]
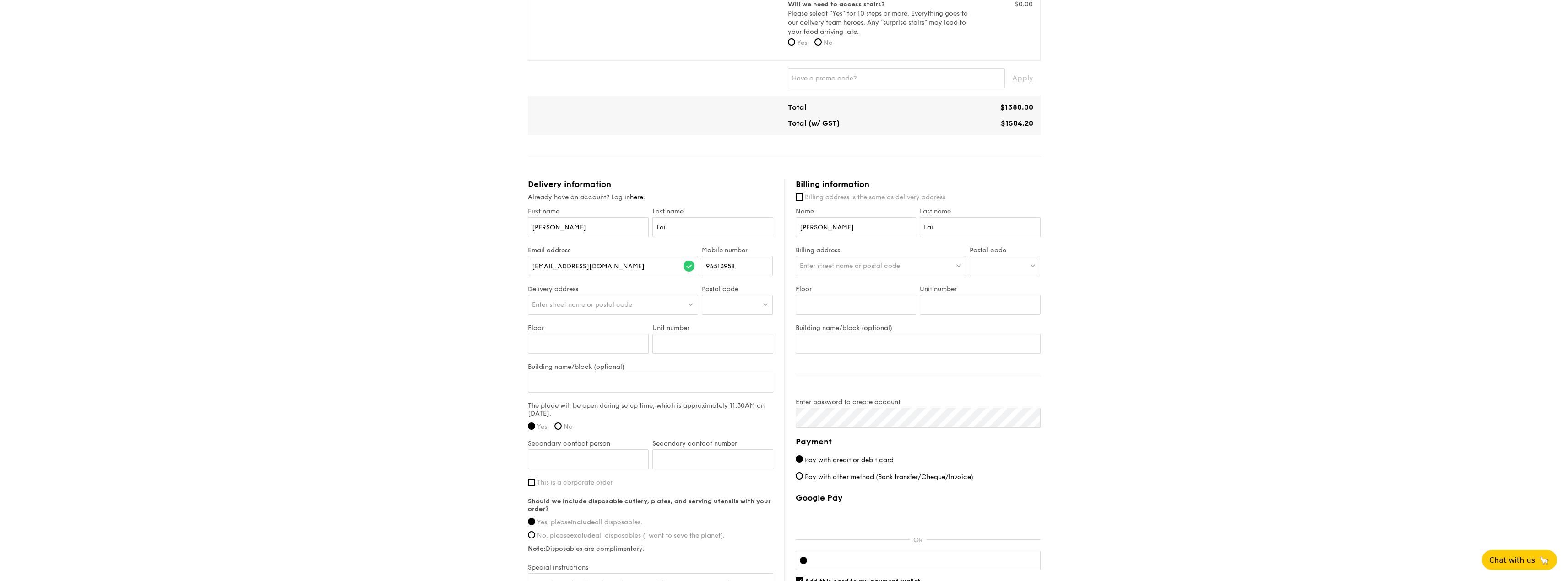
click at [745, 295] on div at bounding box center [737, 305] width 71 height 20
type input "018916"
click at [730, 321] on div "[STREET_ADDRESS] Towers" at bounding box center [729, 328] width 47 height 19
click at [596, 374] on input "Building name/block (optional)" at bounding box center [650, 383] width 246 height 20
click at [592, 337] on input "Floor" at bounding box center [588, 344] width 121 height 20
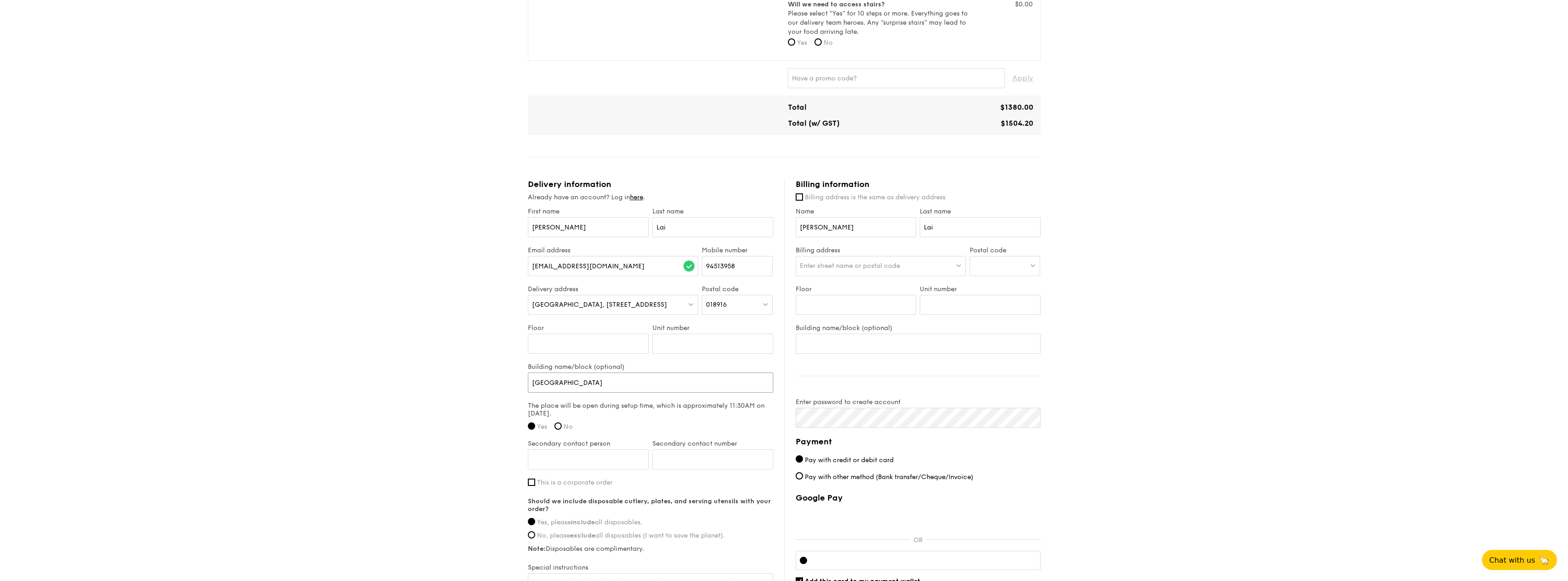
click at [613, 374] on input "[GEOGRAPHIC_DATA]" at bounding box center [650, 383] width 246 height 20
type input "East Tower (Company Name: AWS [GEOGRAPHIC_DATA])"
click at [566, 334] on input "Floor" at bounding box center [588, 344] width 121 height 20
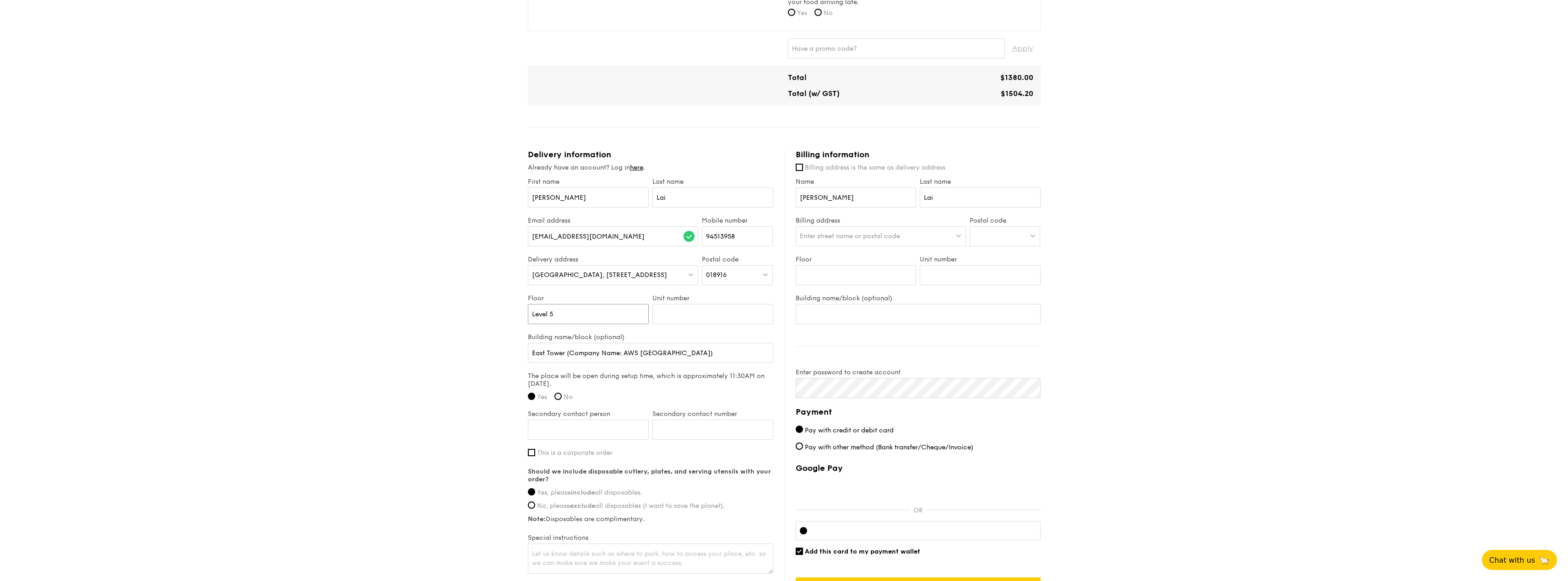
scroll to position [412, 0]
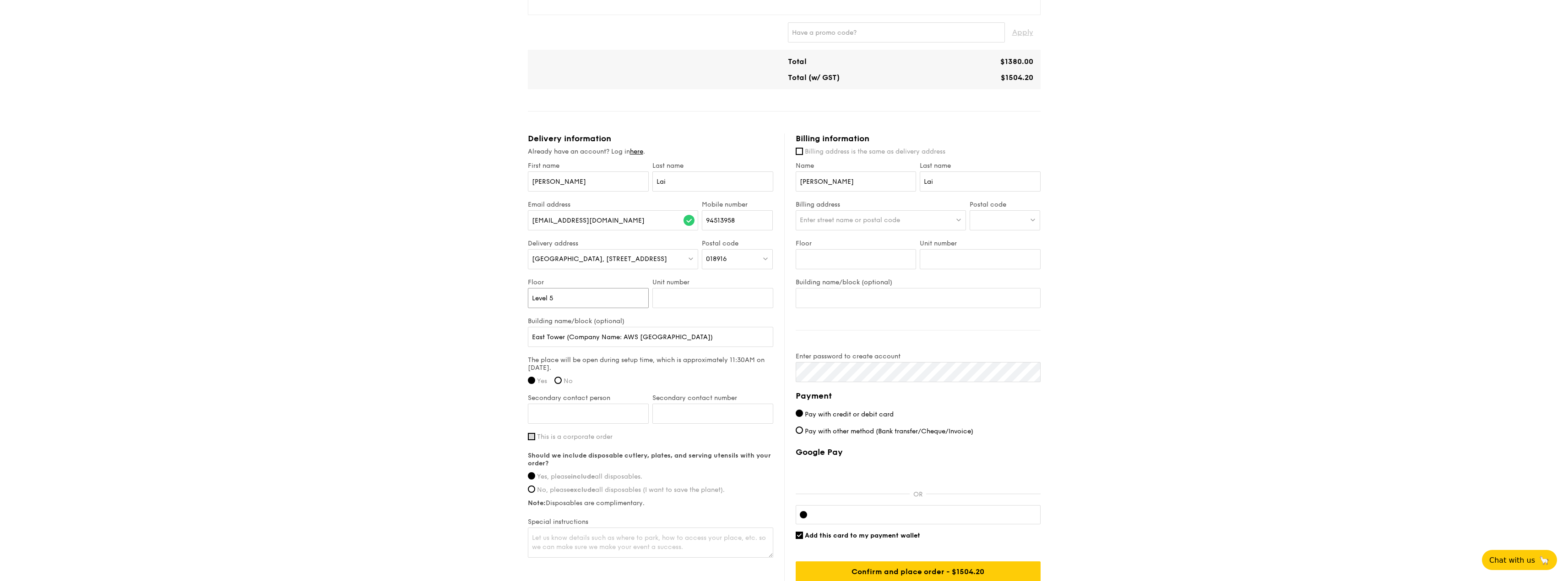
type input "Level 5"
click at [532, 433] on input "This is a corporate order" at bounding box center [531, 437] width 7 height 7
checkbox input "true"
click at [646, 456] on input "Company name" at bounding box center [650, 466] width 246 height 20
type input "AWS [GEOGRAPHIC_DATA]"
